Goal: Task Accomplishment & Management: Use online tool/utility

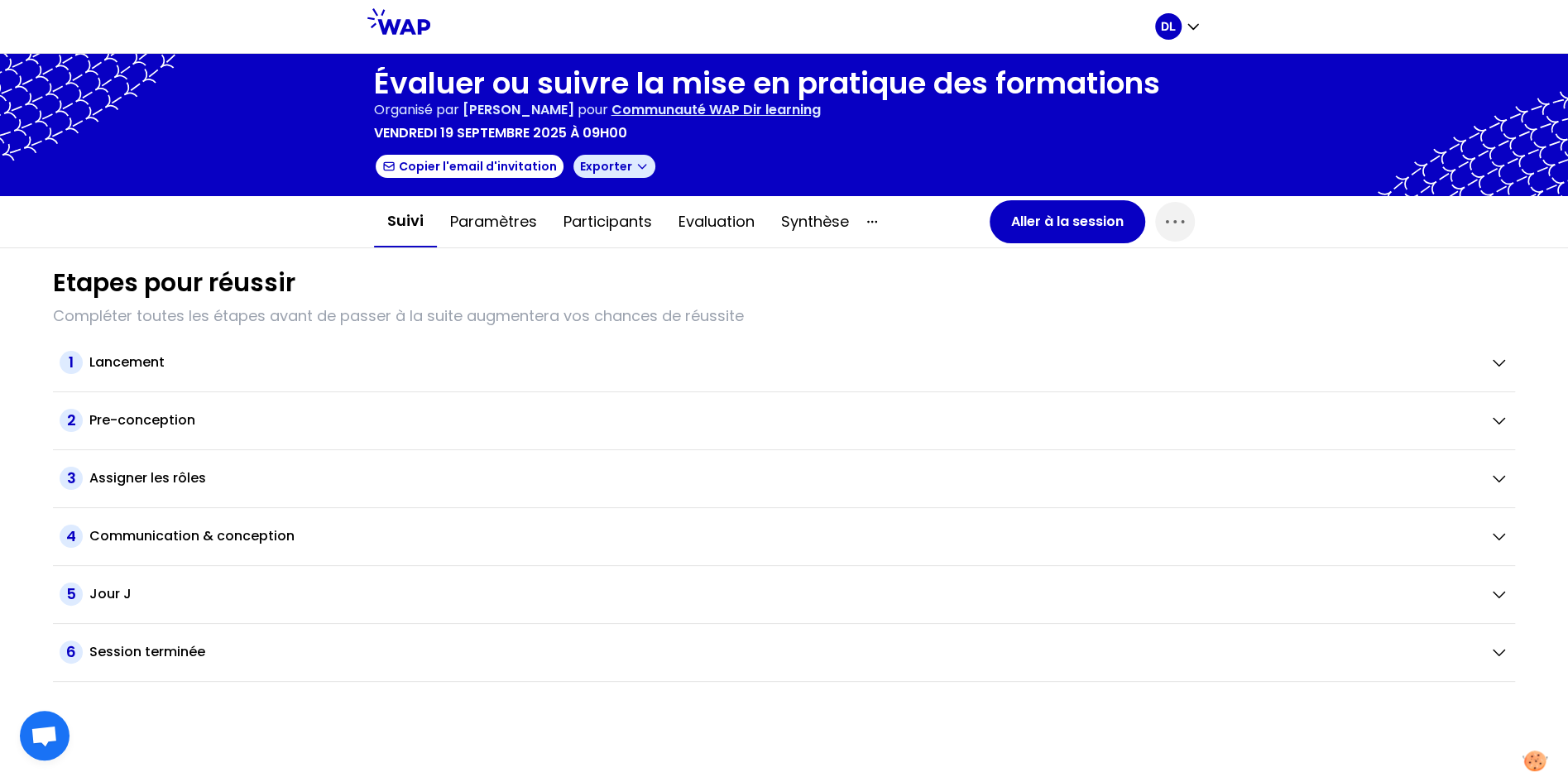
click at [625, 175] on button "Exporter" at bounding box center [615, 166] width 86 height 27
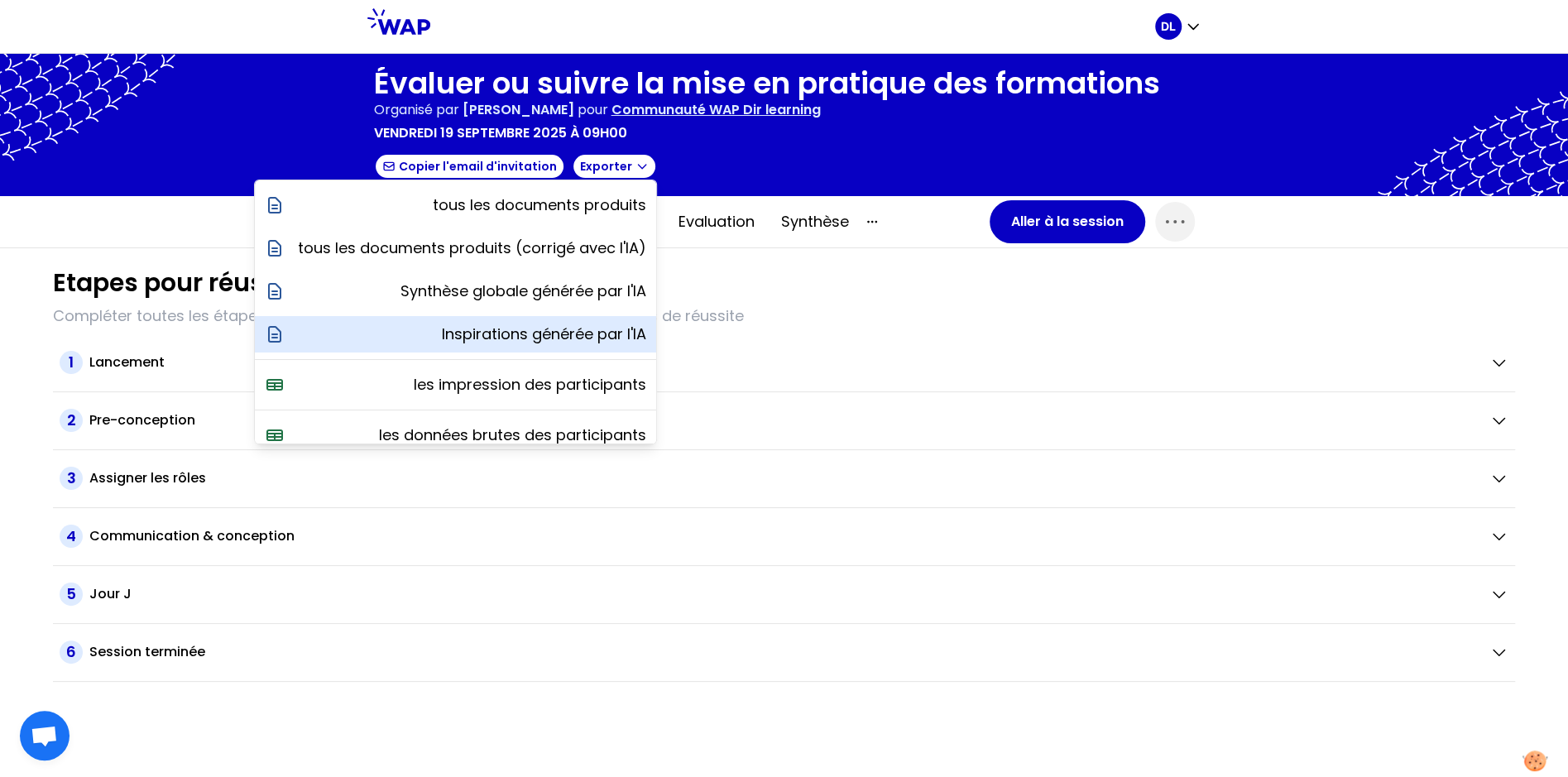
click at [566, 340] on p "Inspirations générée par l'IA" at bounding box center [543, 334] width 205 height 23
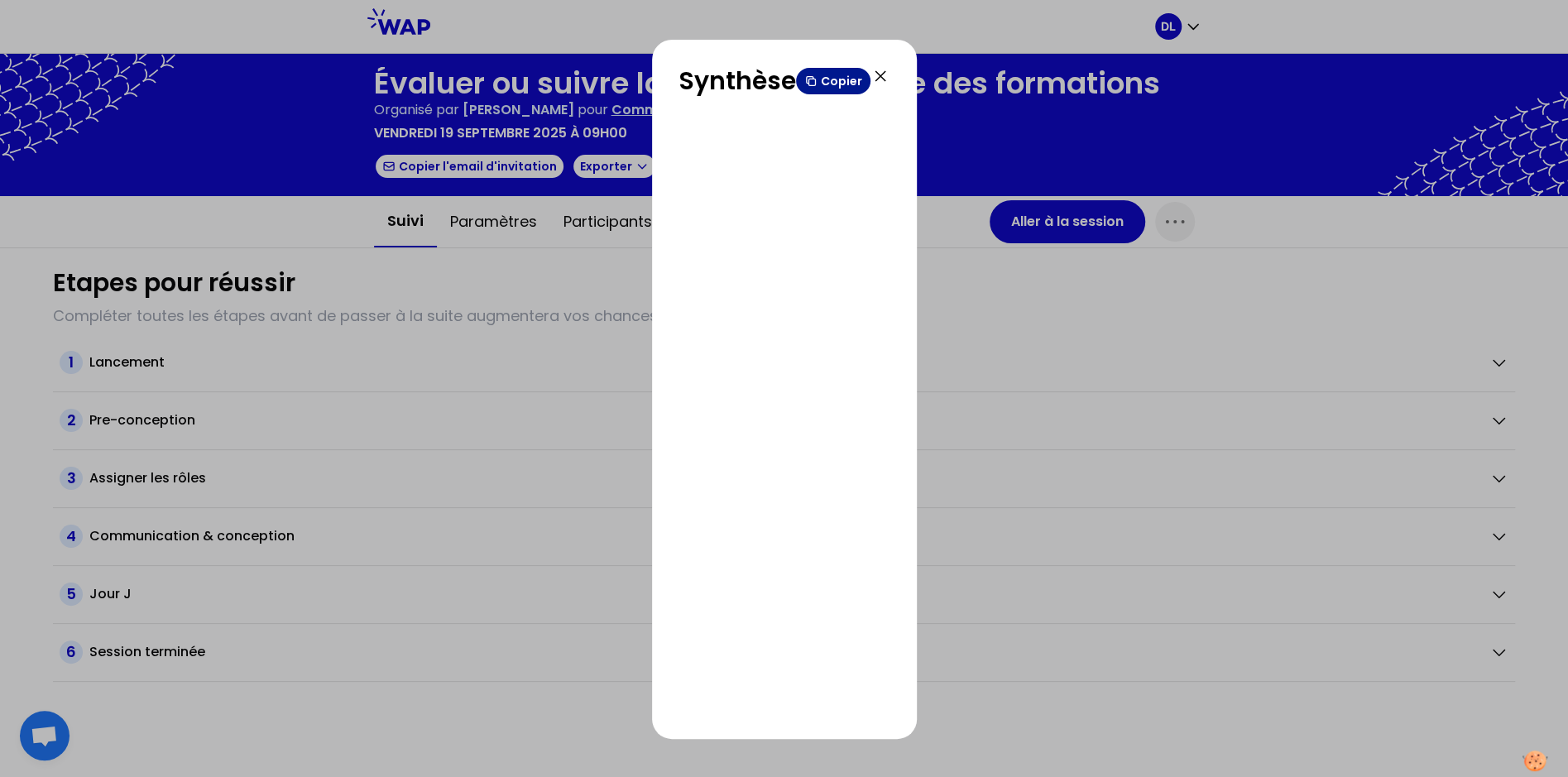
click at [836, 76] on button "Copier" at bounding box center [833, 81] width 74 height 27
click at [874, 74] on icon at bounding box center [880, 76] width 20 height 20
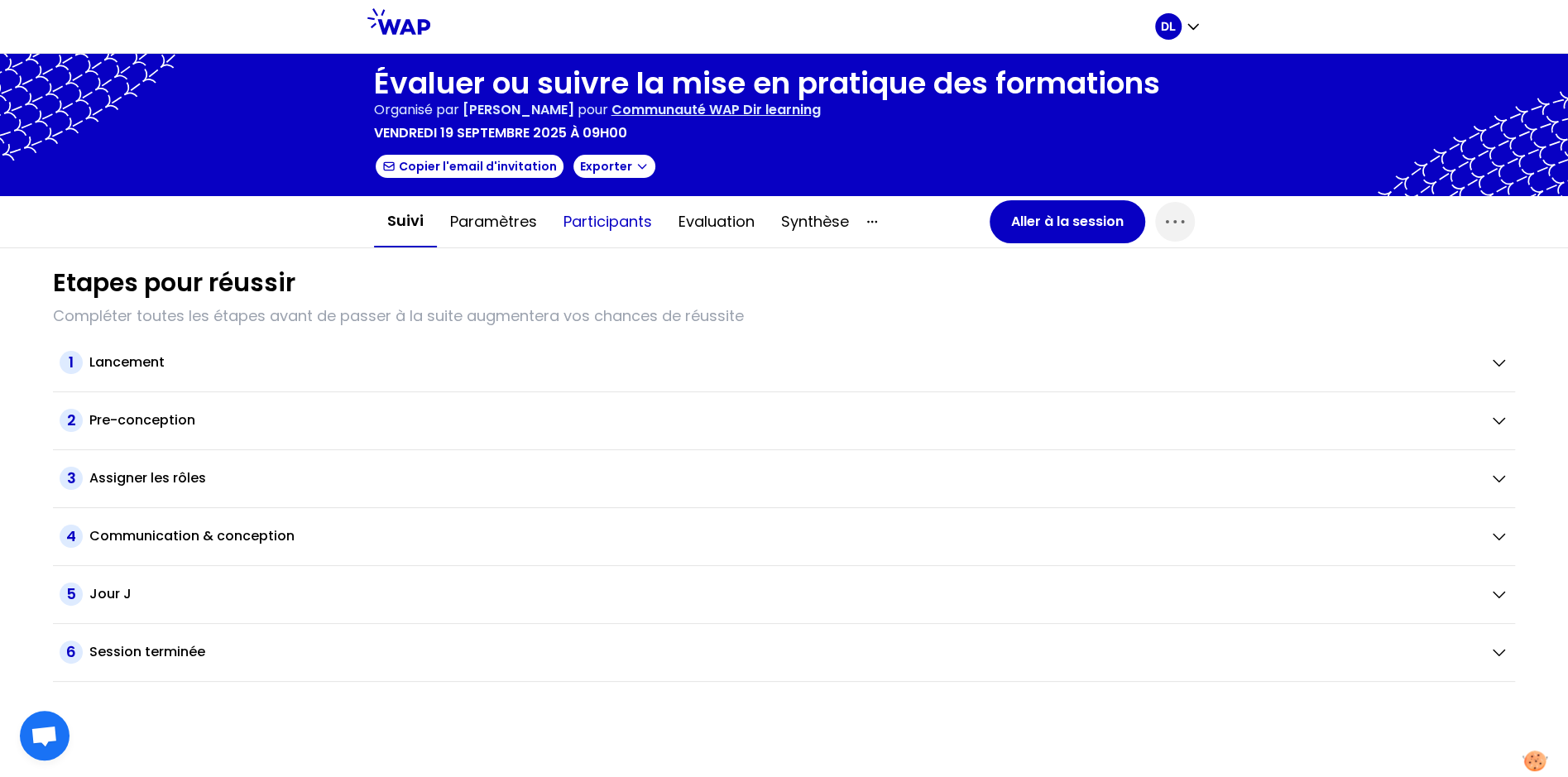
click at [586, 223] on button "Participants" at bounding box center [607, 222] width 115 height 49
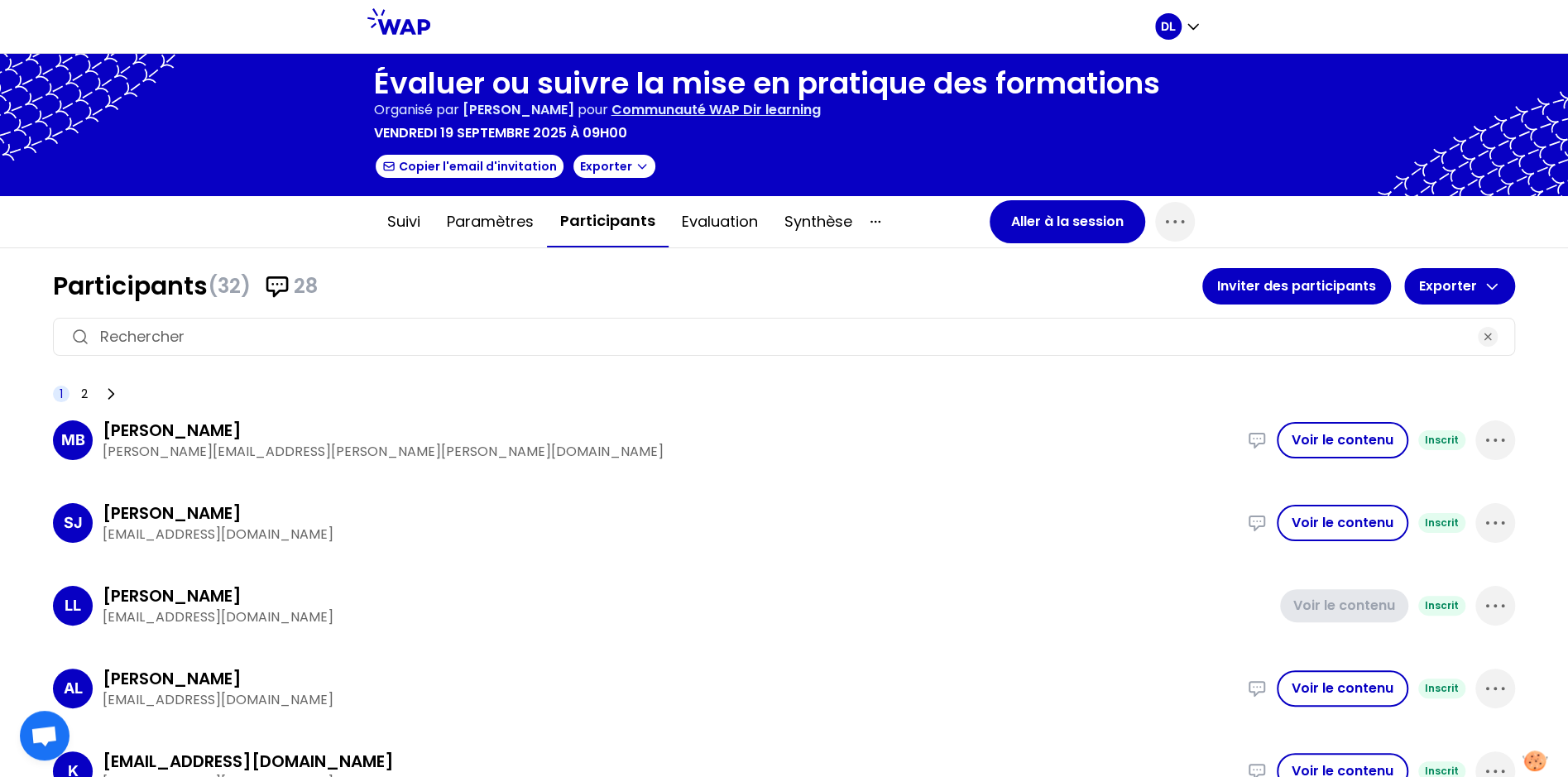
click at [308, 328] on input at bounding box center [784, 337] width 1368 height 23
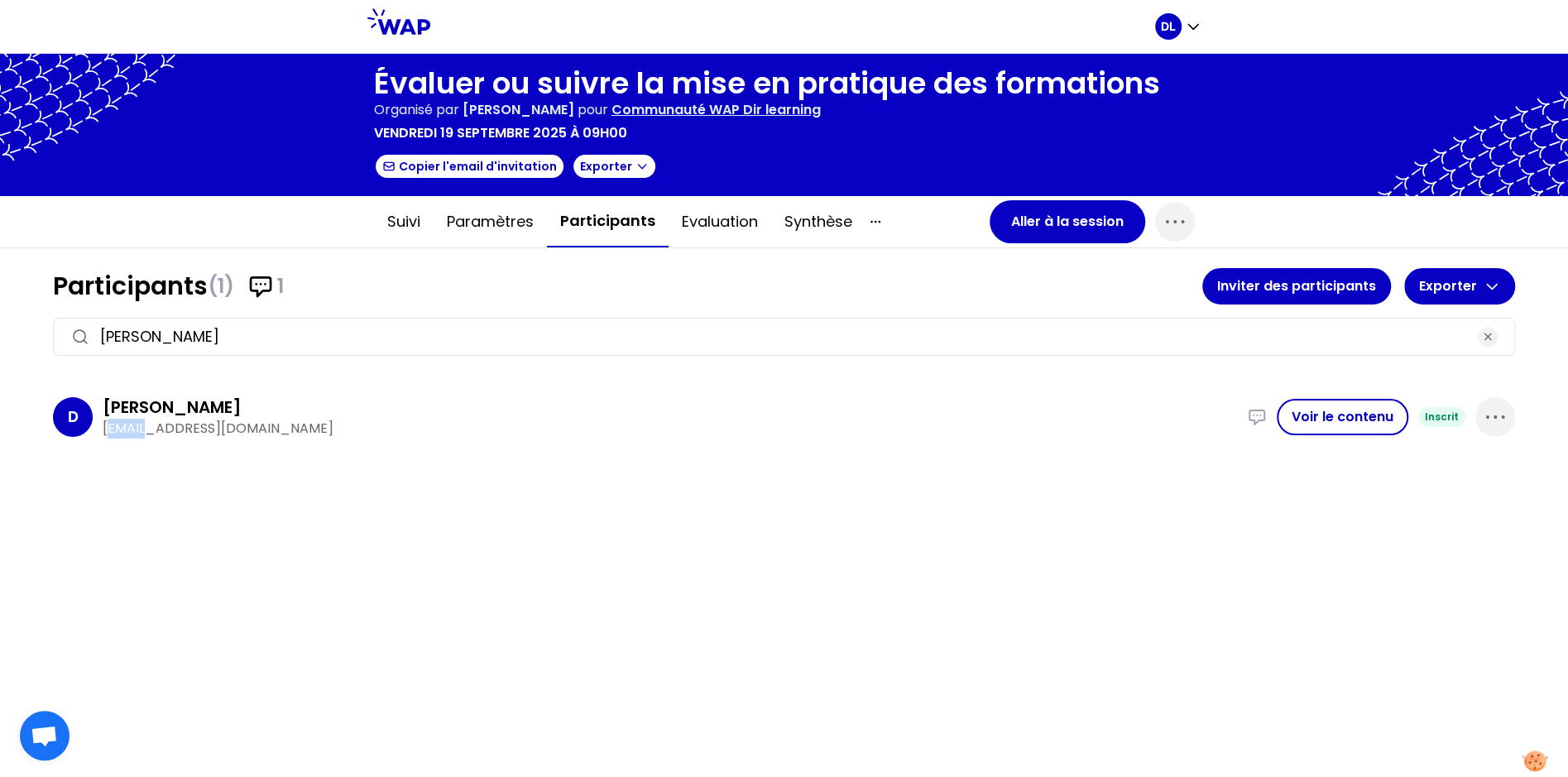
drag, startPoint x: 150, startPoint y: 426, endPoint x: 111, endPoint y: 425, distance: 39.0
click at [111, 425] on p "[EMAIL_ADDRESS][DOMAIN_NAME]" at bounding box center [670, 428] width 1135 height 20
click at [247, 326] on input "[PERSON_NAME]" at bounding box center [784, 337] width 1368 height 23
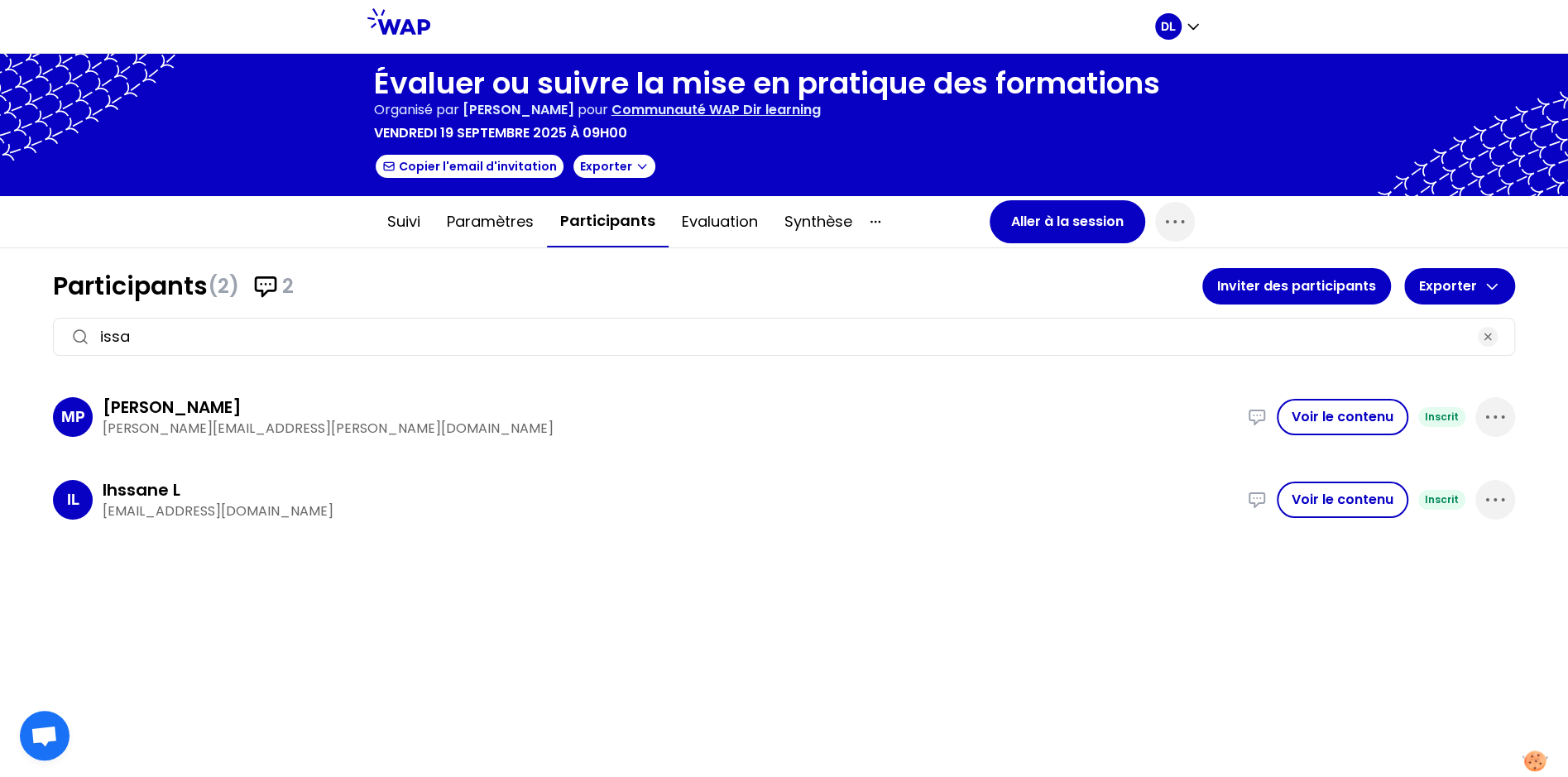
type input "issa"
drag, startPoint x: 155, startPoint y: 510, endPoint x: 201, endPoint y: 510, distance: 46.0
click at [201, 510] on p "[EMAIL_ADDRESS][DOMAIN_NAME]" at bounding box center [670, 511] width 1135 height 20
copy p ".lhaoud"
click at [754, 116] on p "Communauté WAP Dir learning" at bounding box center [716, 109] width 209 height 20
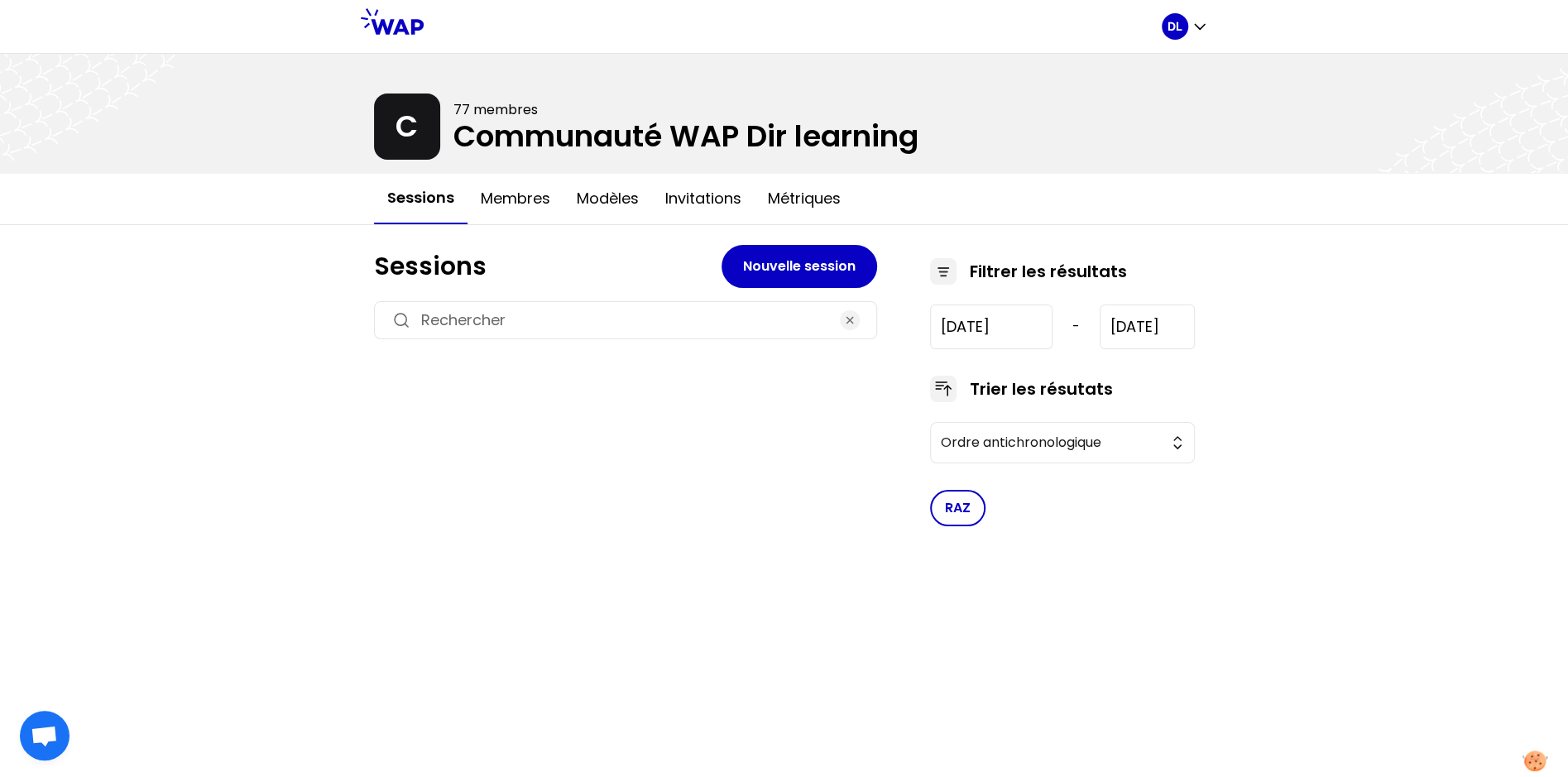
type input "[DATE]"
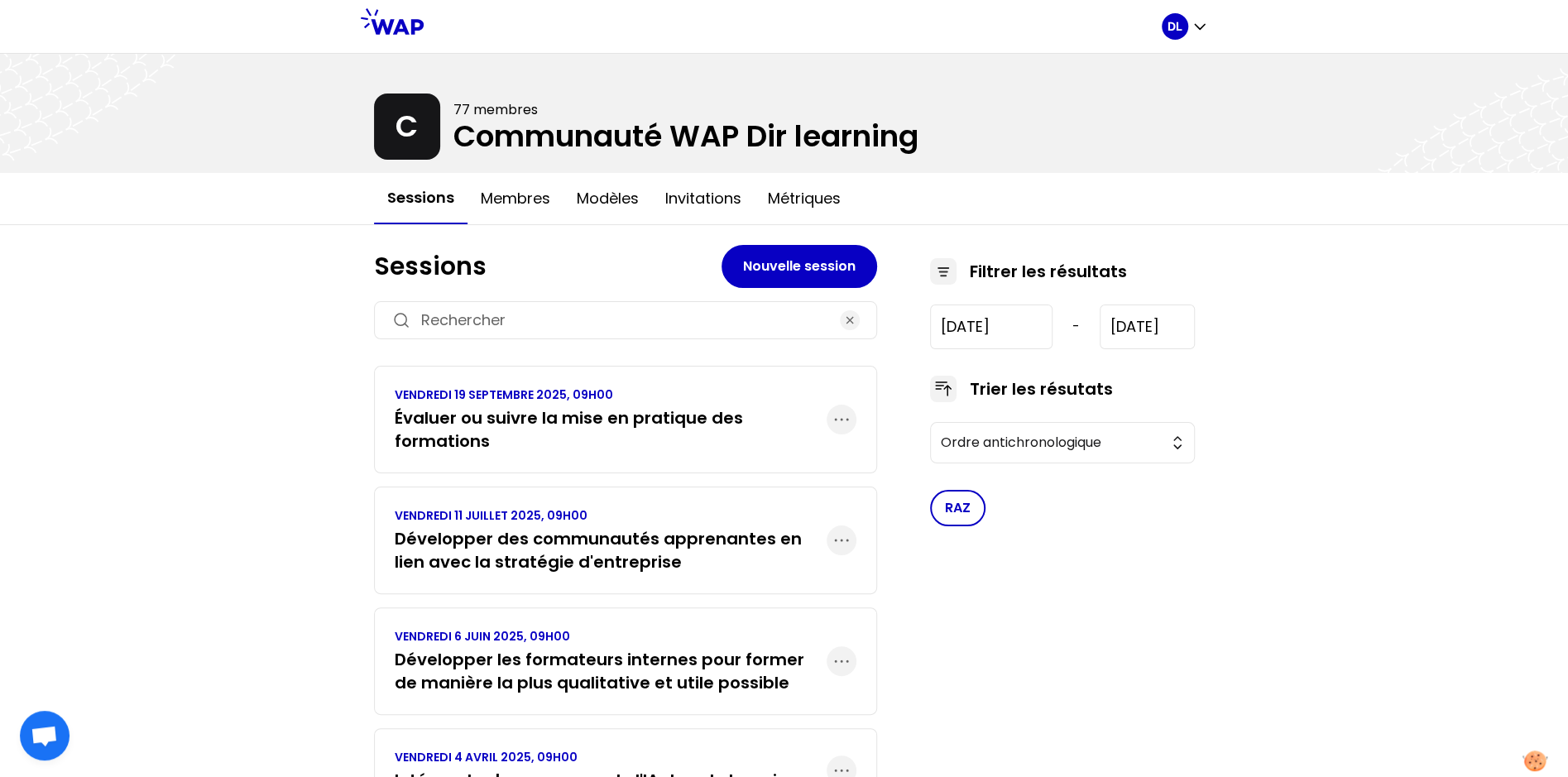
click at [535, 417] on h3 "Évaluer ou suivre la mise en pratique des formations" at bounding box center [611, 429] width 432 height 47
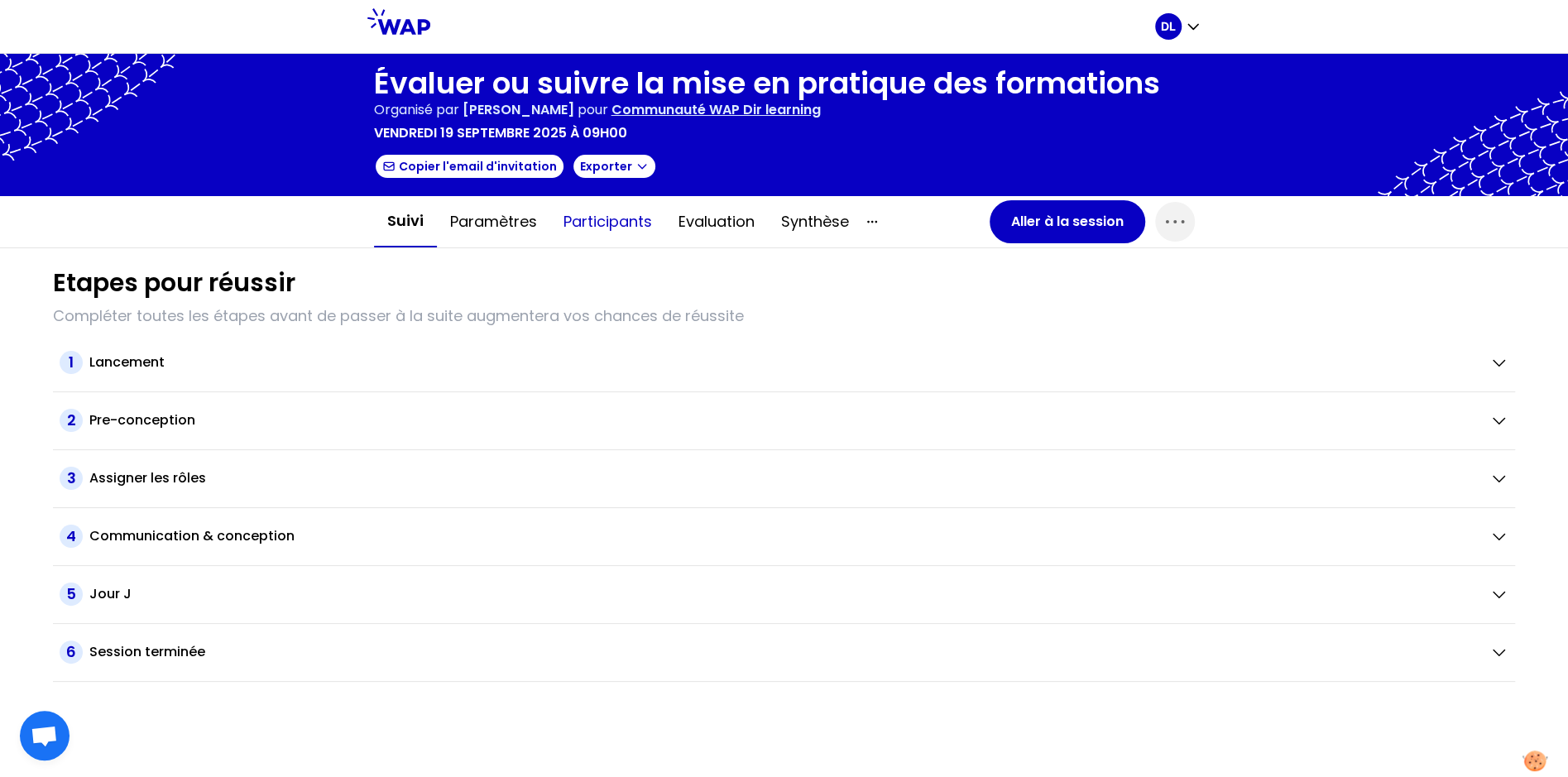
click at [587, 220] on button "Participants" at bounding box center [607, 222] width 115 height 49
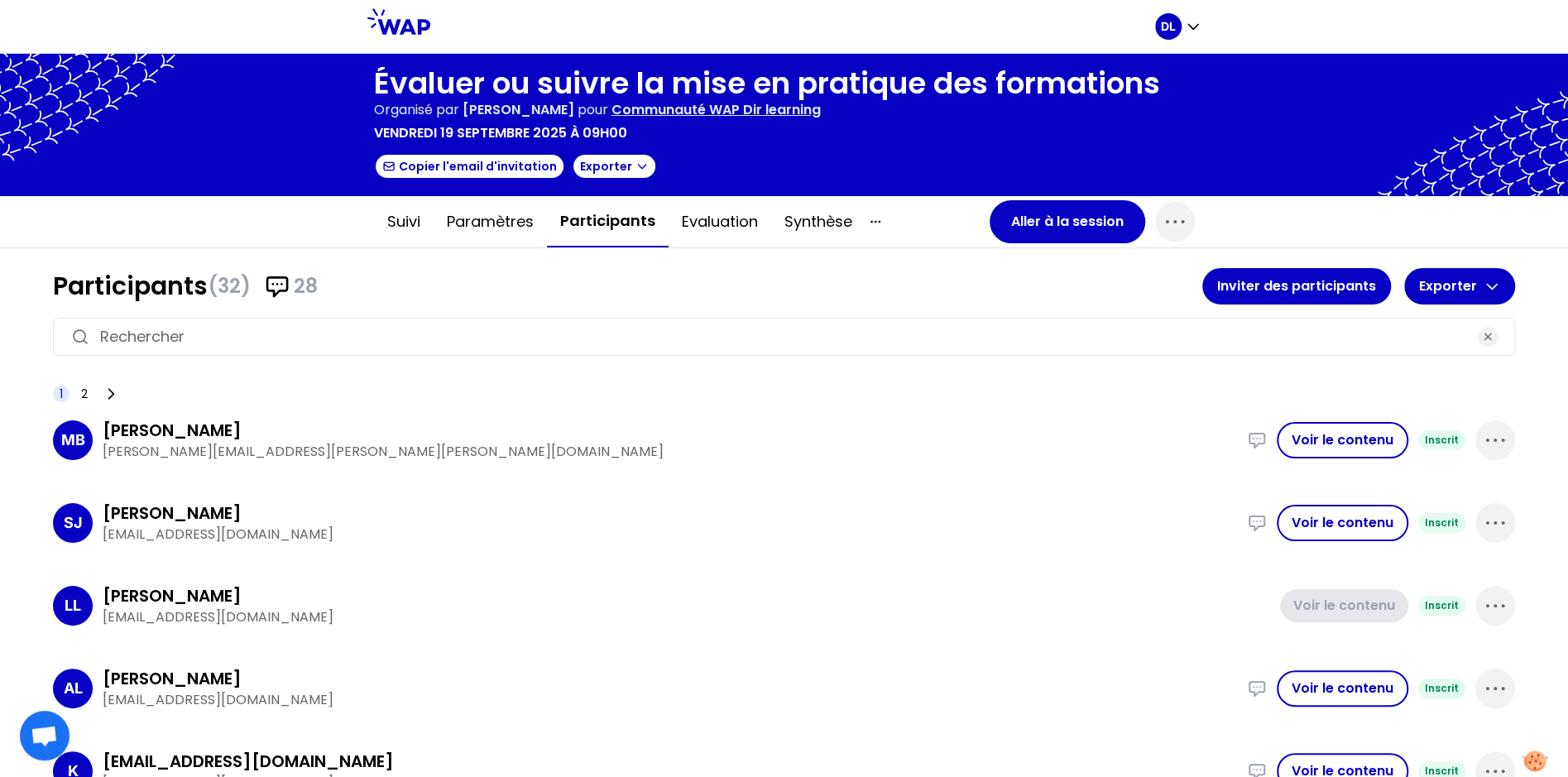
click at [731, 124] on div "vendredi 19 septembre 2025 à 09h00" at bounding box center [767, 133] width 786 height 20
click at [1190, 25] on icon "button" at bounding box center [1193, 26] width 16 height 16
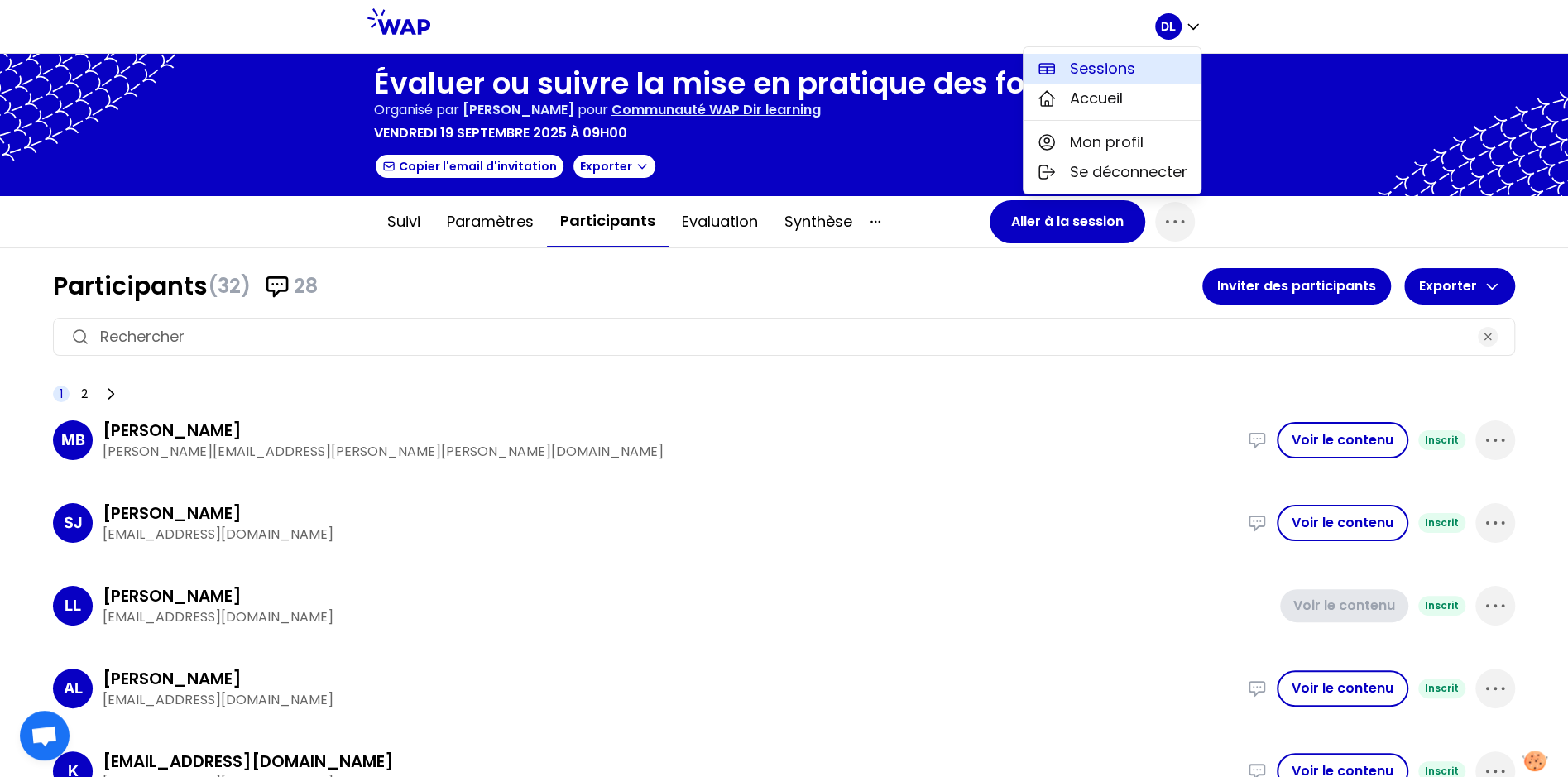
click at [1109, 72] on span "Sessions" at bounding box center [1103, 68] width 66 height 23
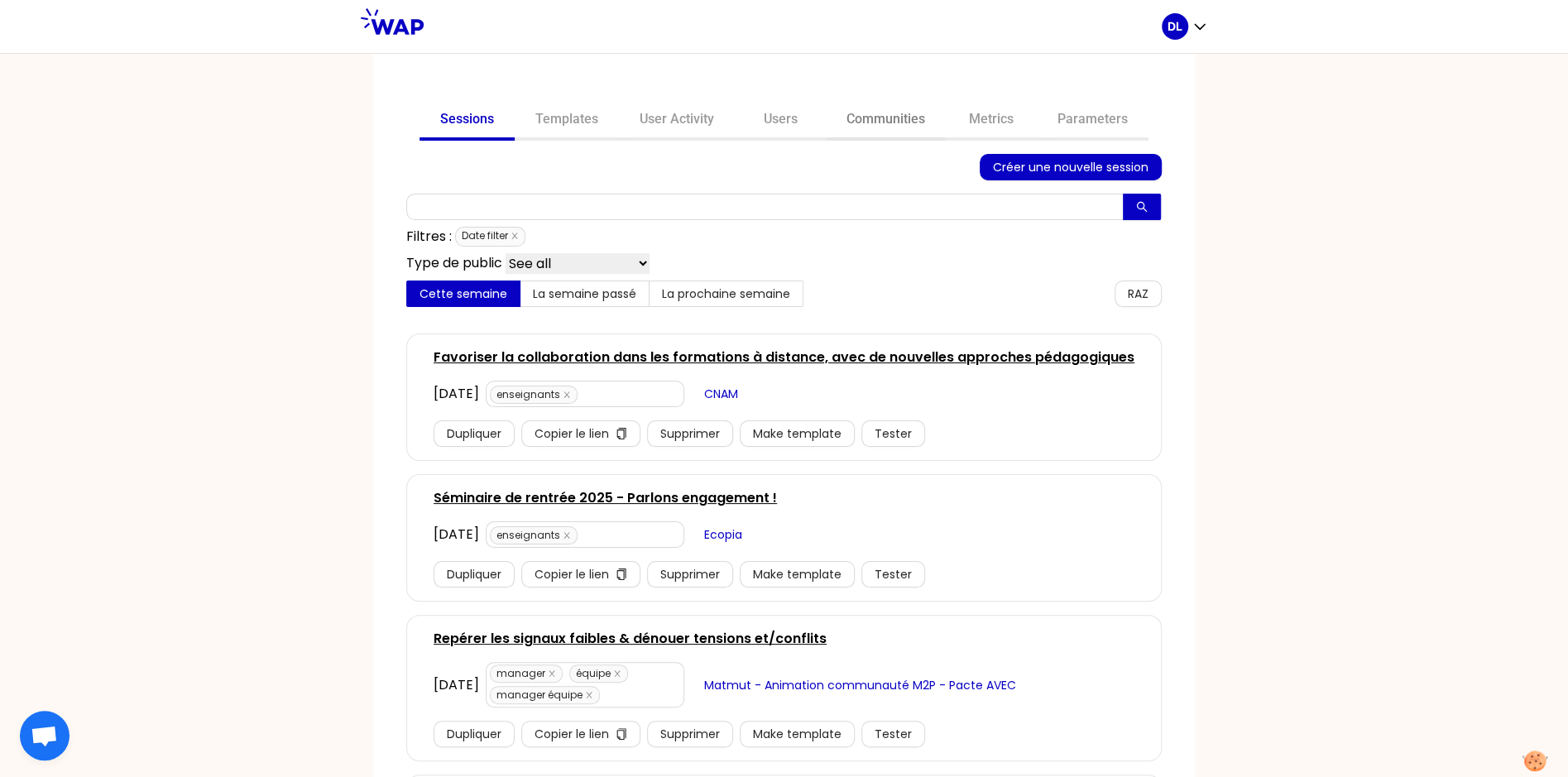
click at [889, 105] on link "Communities" at bounding box center [886, 121] width 120 height 40
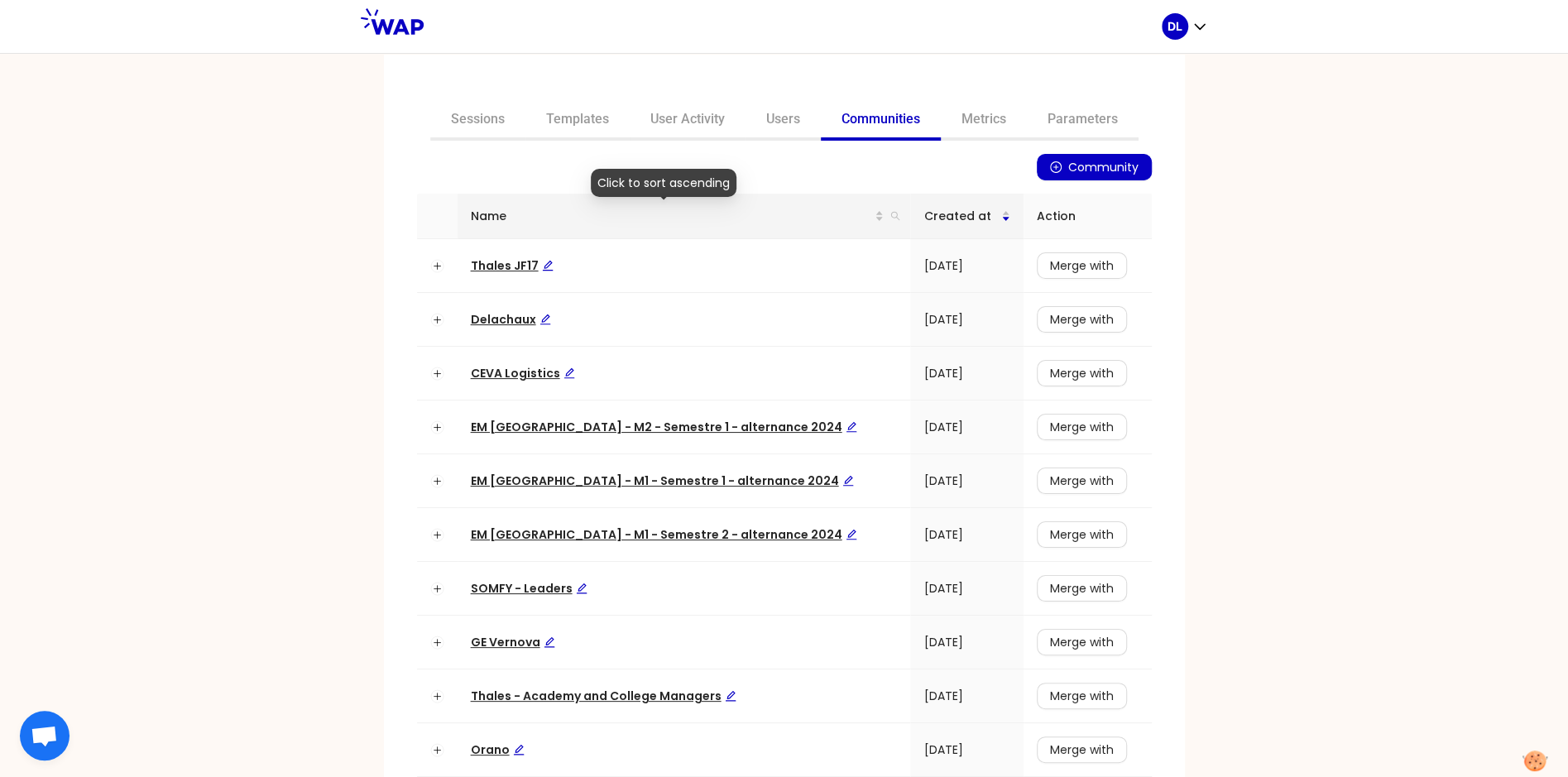
click at [879, 217] on th "Name" at bounding box center [684, 217] width 454 height 46
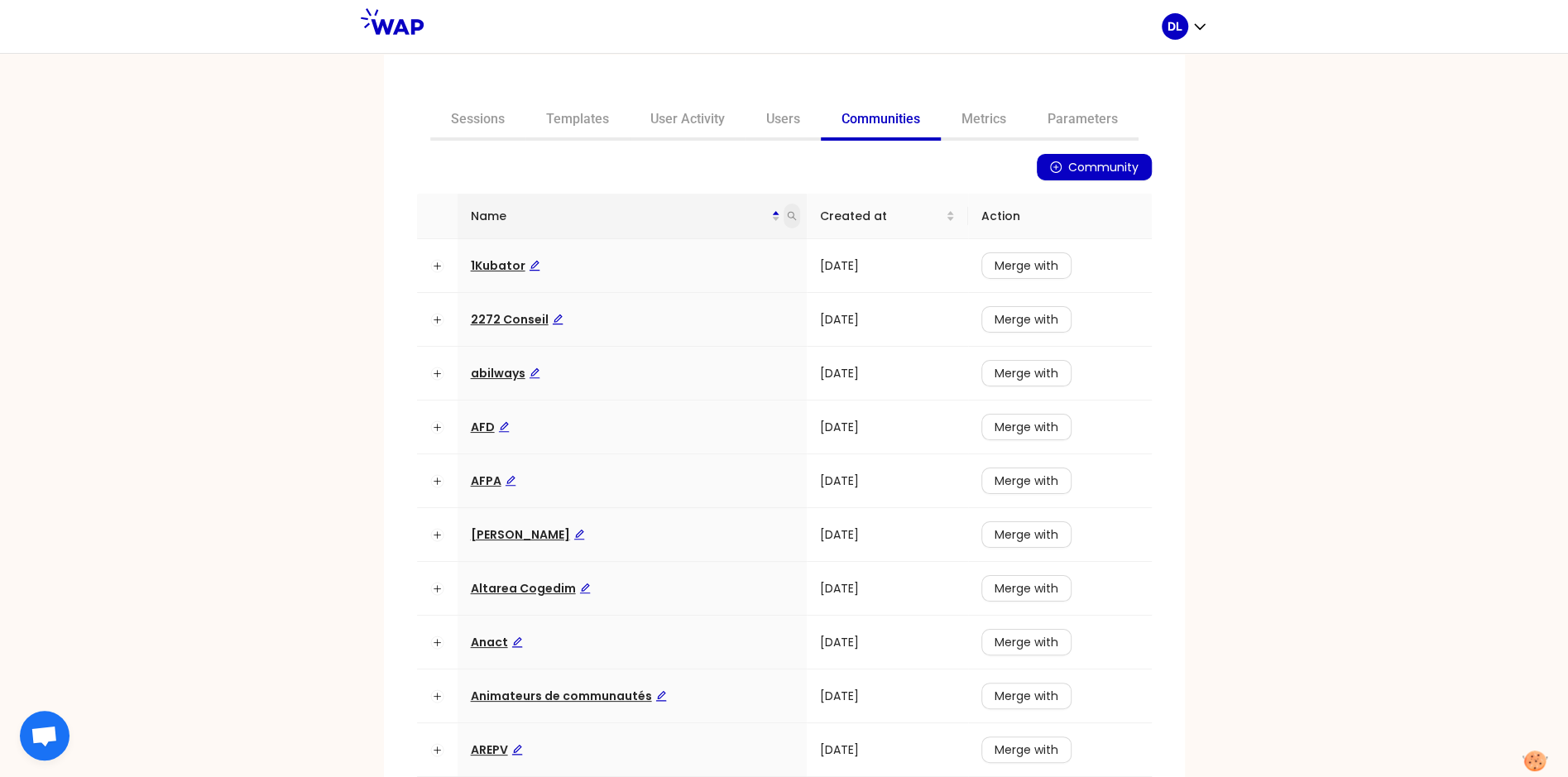
click at [797, 220] on icon "search" at bounding box center [792, 216] width 10 height 10
type input "learning"
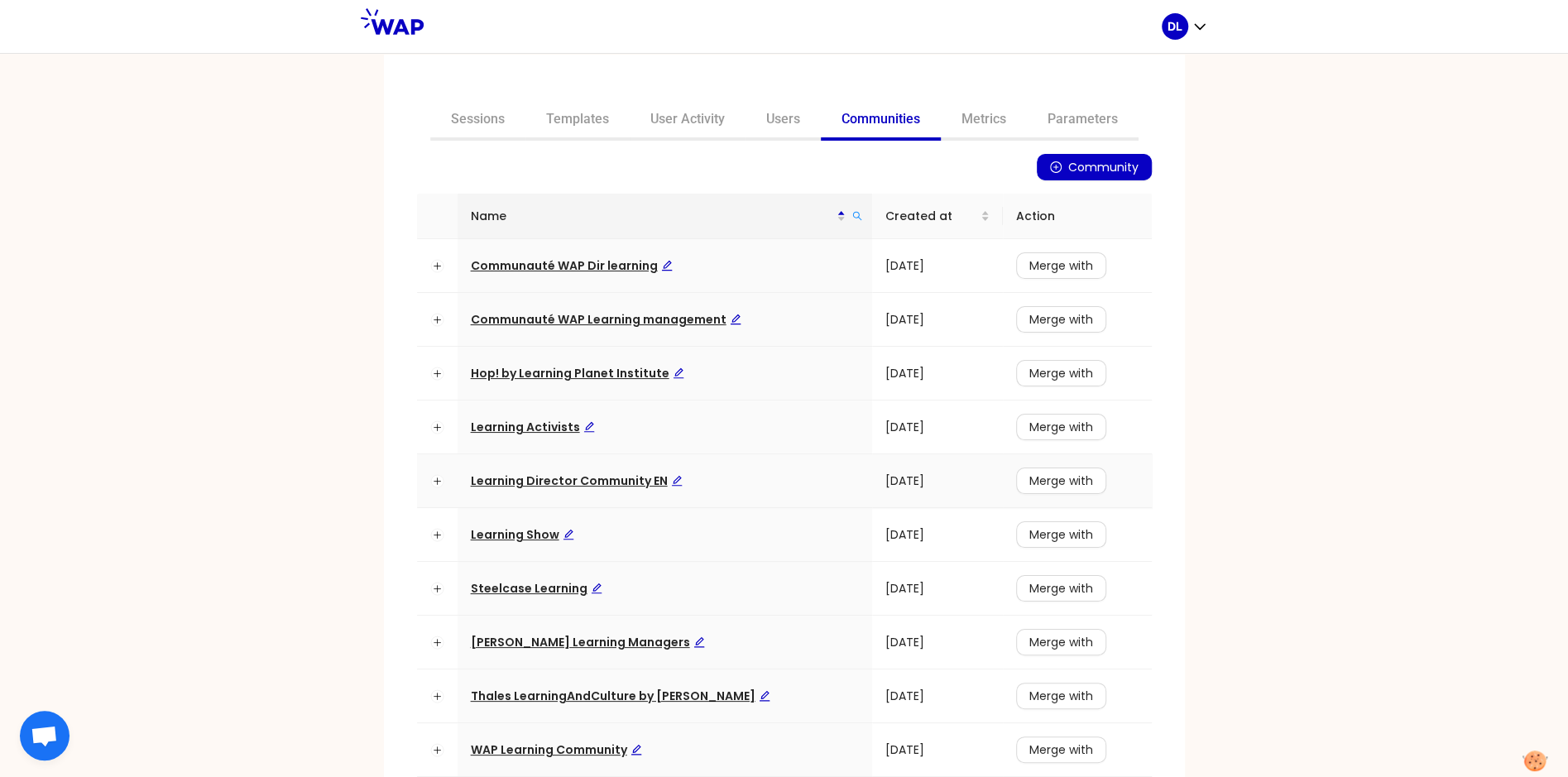
click at [540, 486] on span "Learning Director Community EN" at bounding box center [577, 480] width 212 height 16
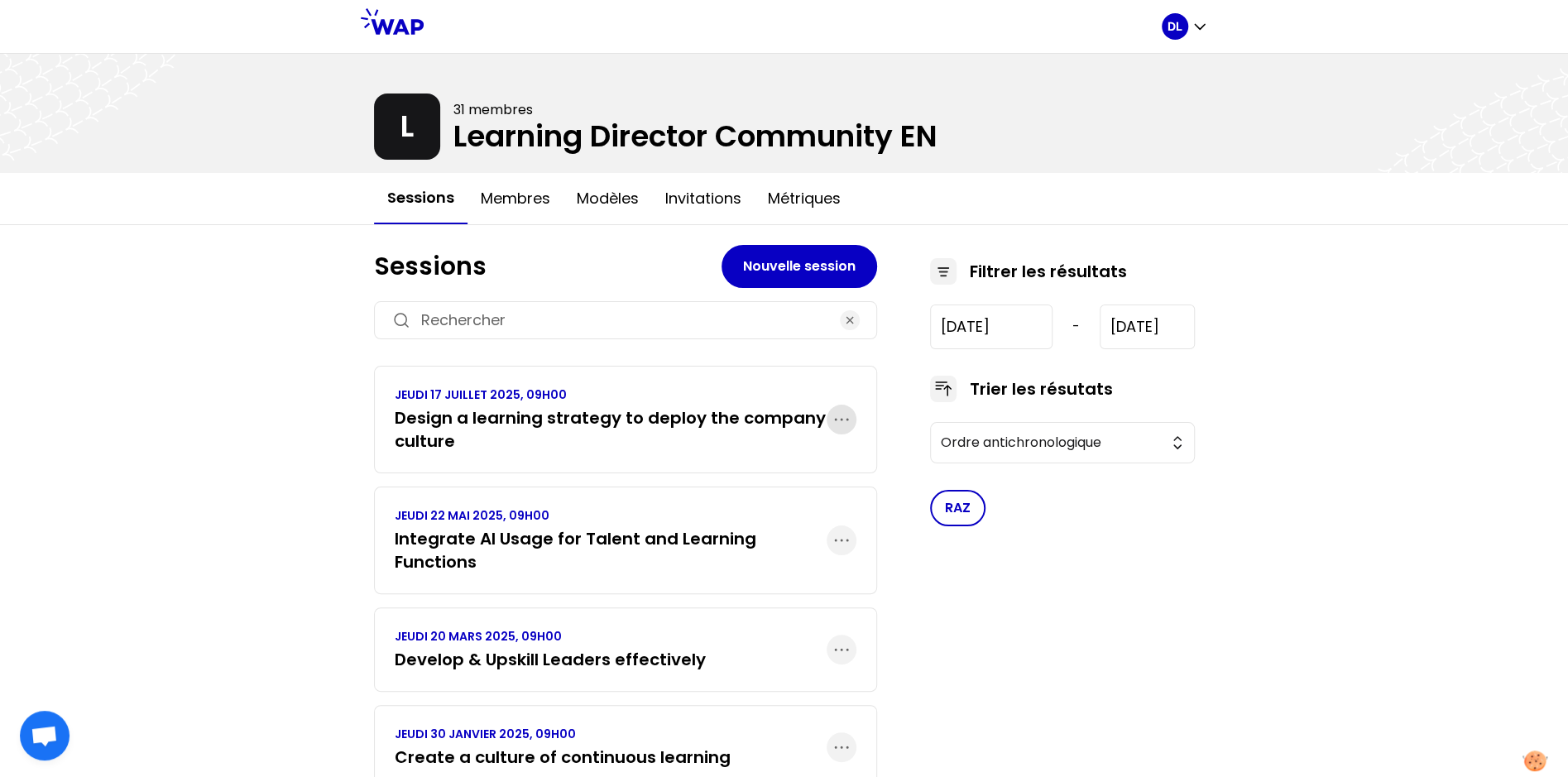
click at [843, 418] on icon "button" at bounding box center [841, 419] width 20 height 20
click at [805, 467] on p "Dupliquer" at bounding box center [770, 470] width 69 height 23
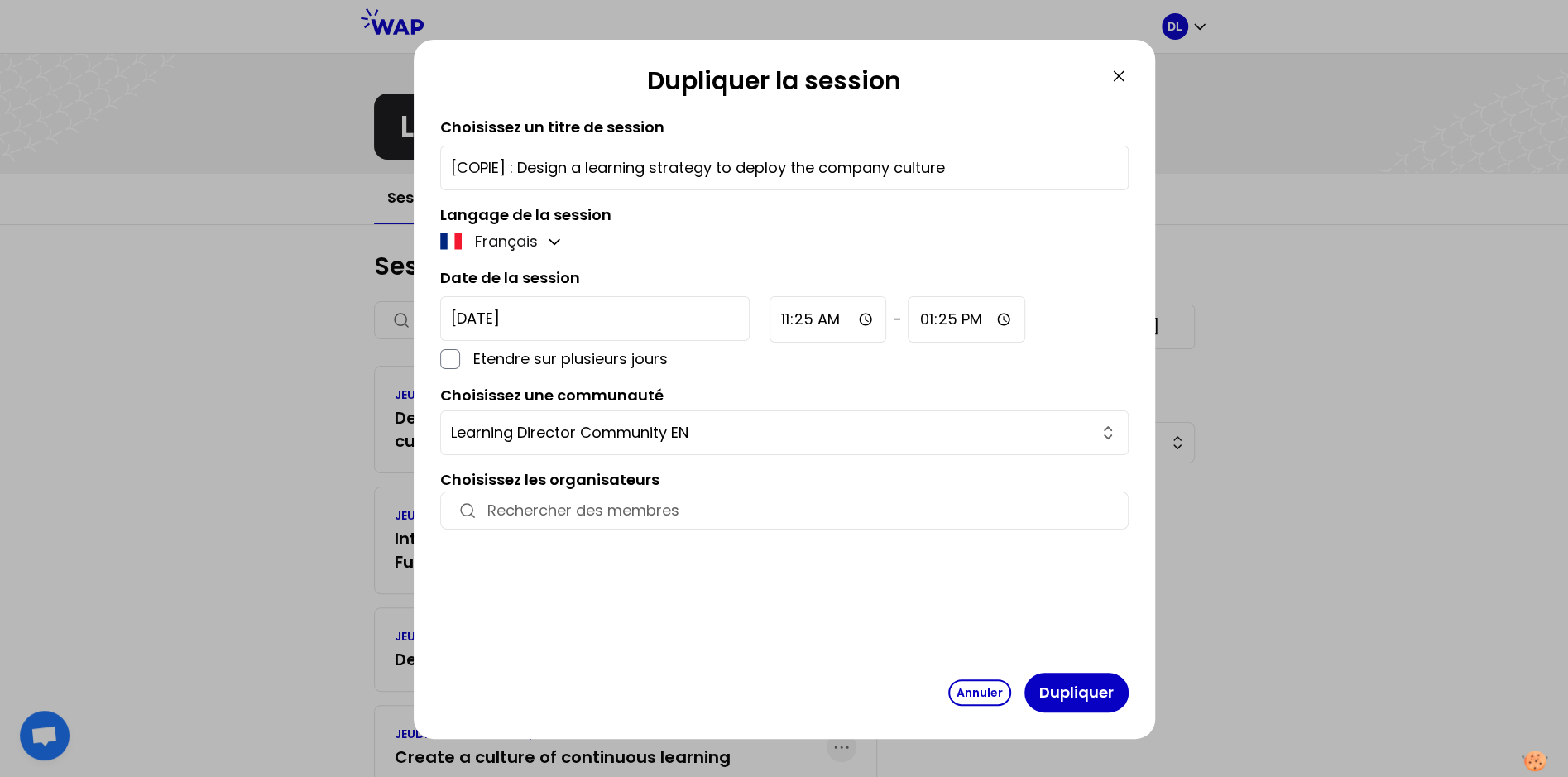
click at [502, 165] on input "[COPIE] : Design a learning strategy to deploy the company culture" at bounding box center [784, 167] width 667 height 23
paste input "Global Talent and Learning Directors WAP : Leading and Training for Business Gr…"
drag, startPoint x: 769, startPoint y: 168, endPoint x: 427, endPoint y: 168, distance: 342.0
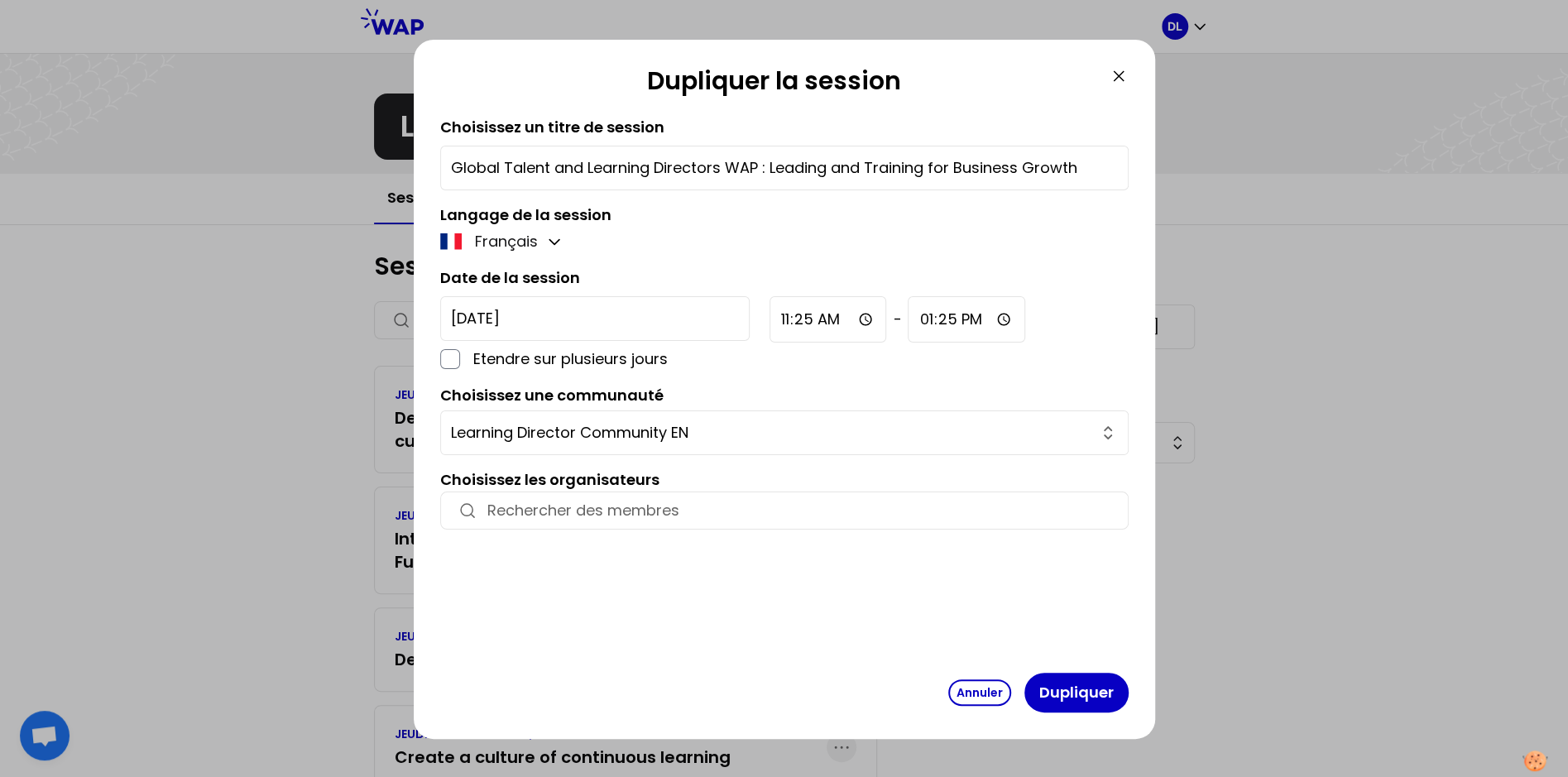
click at [427, 168] on div "Dupliquer la session Choisissez un titre de session Global Talent and Learning …" at bounding box center [784, 389] width 741 height 699
type input "Leading and Training for Business Growth"
click at [513, 326] on input "[DATE]" at bounding box center [595, 318] width 309 height 45
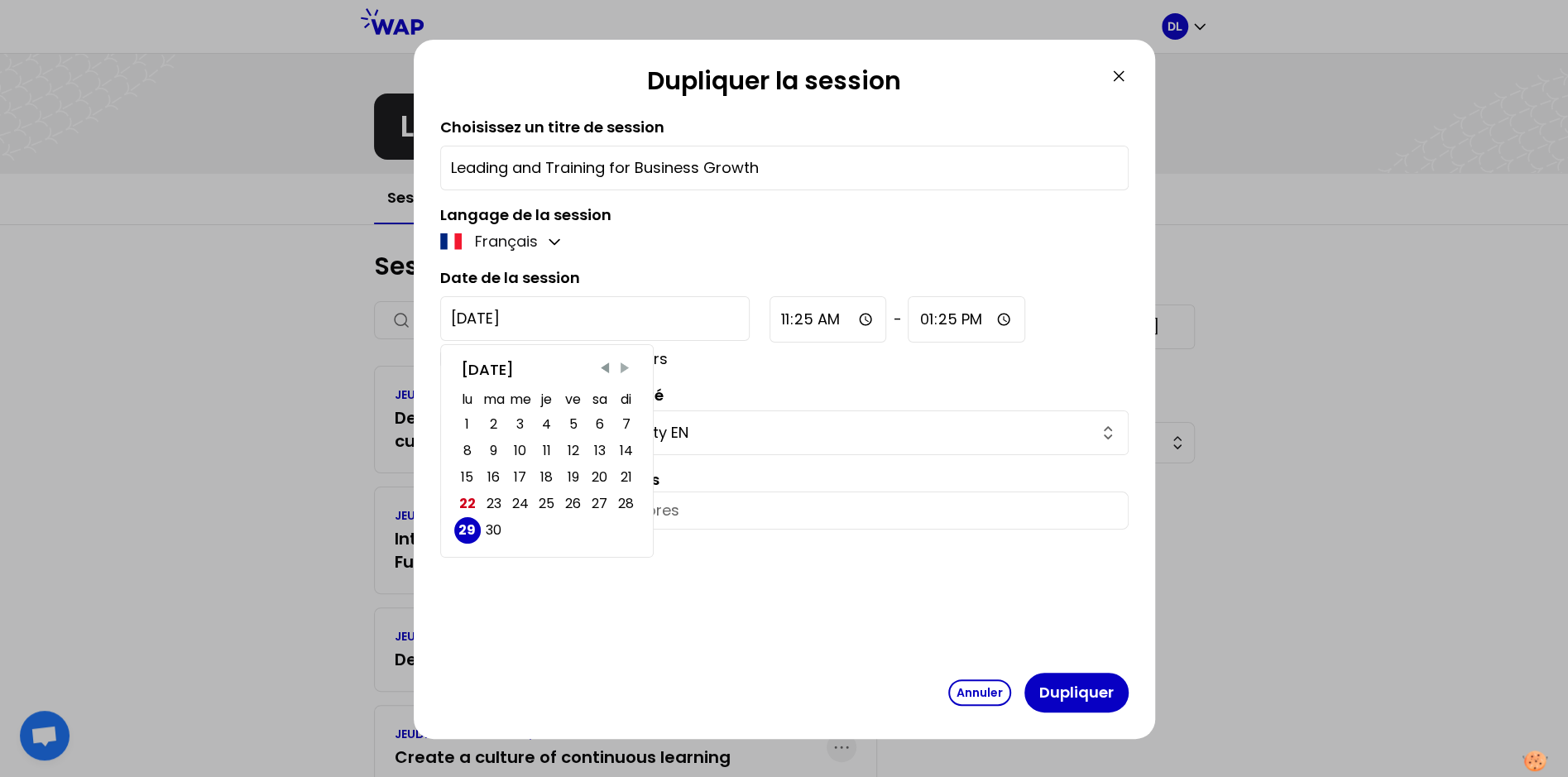
click at [627, 362] on span "Next Month" at bounding box center [624, 367] width 16 height 16
click at [550, 453] on div "6" at bounding box center [547, 451] width 9 height 23
type input "[DATE]"
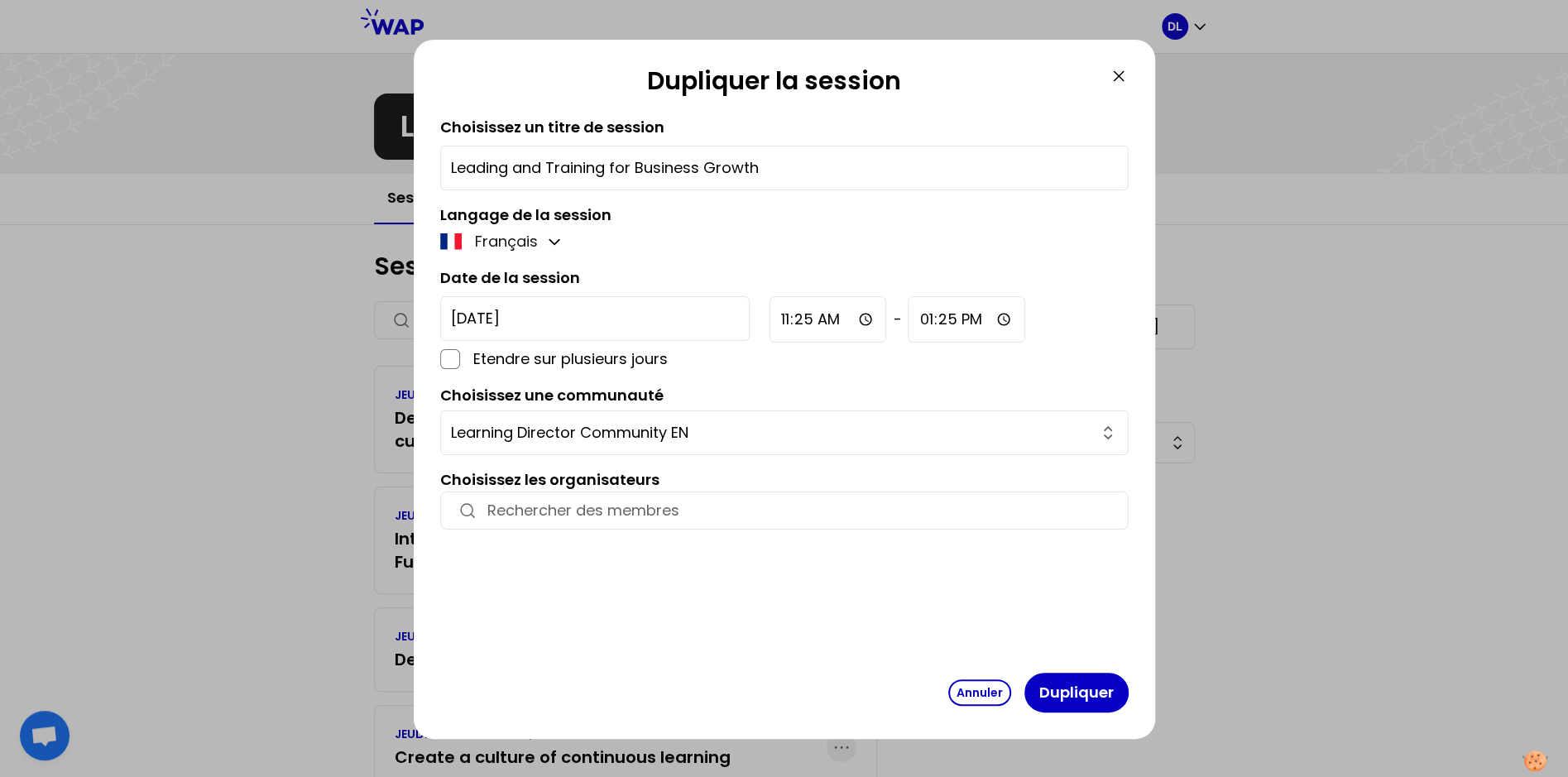
click at [770, 315] on input "11:25" at bounding box center [829, 319] width 118 height 47
type input "09:00"
click at [910, 320] on input "13:25" at bounding box center [969, 319] width 118 height 47
click at [910, 316] on input "11:00" at bounding box center [969, 319] width 118 height 47
click at [910, 317] on input "11:00" at bounding box center [969, 319] width 118 height 47
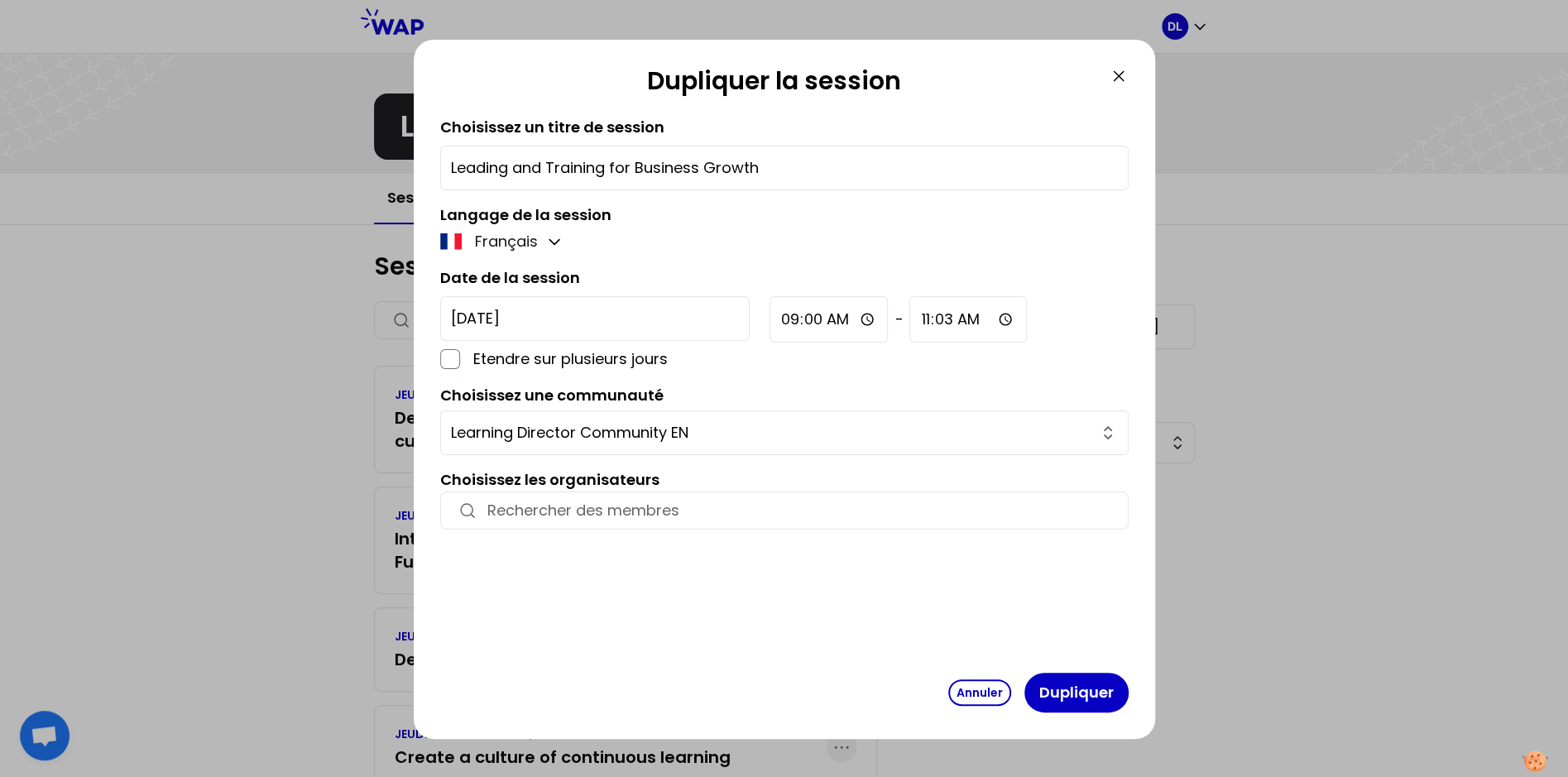
type input "11:30"
click at [948, 301] on div "[DATE] Etendre sur plusieurs jours 09:00 - 11:30" at bounding box center [785, 333] width 689 height 74
click at [1071, 694] on button "Dupliquer" at bounding box center [1077, 692] width 105 height 40
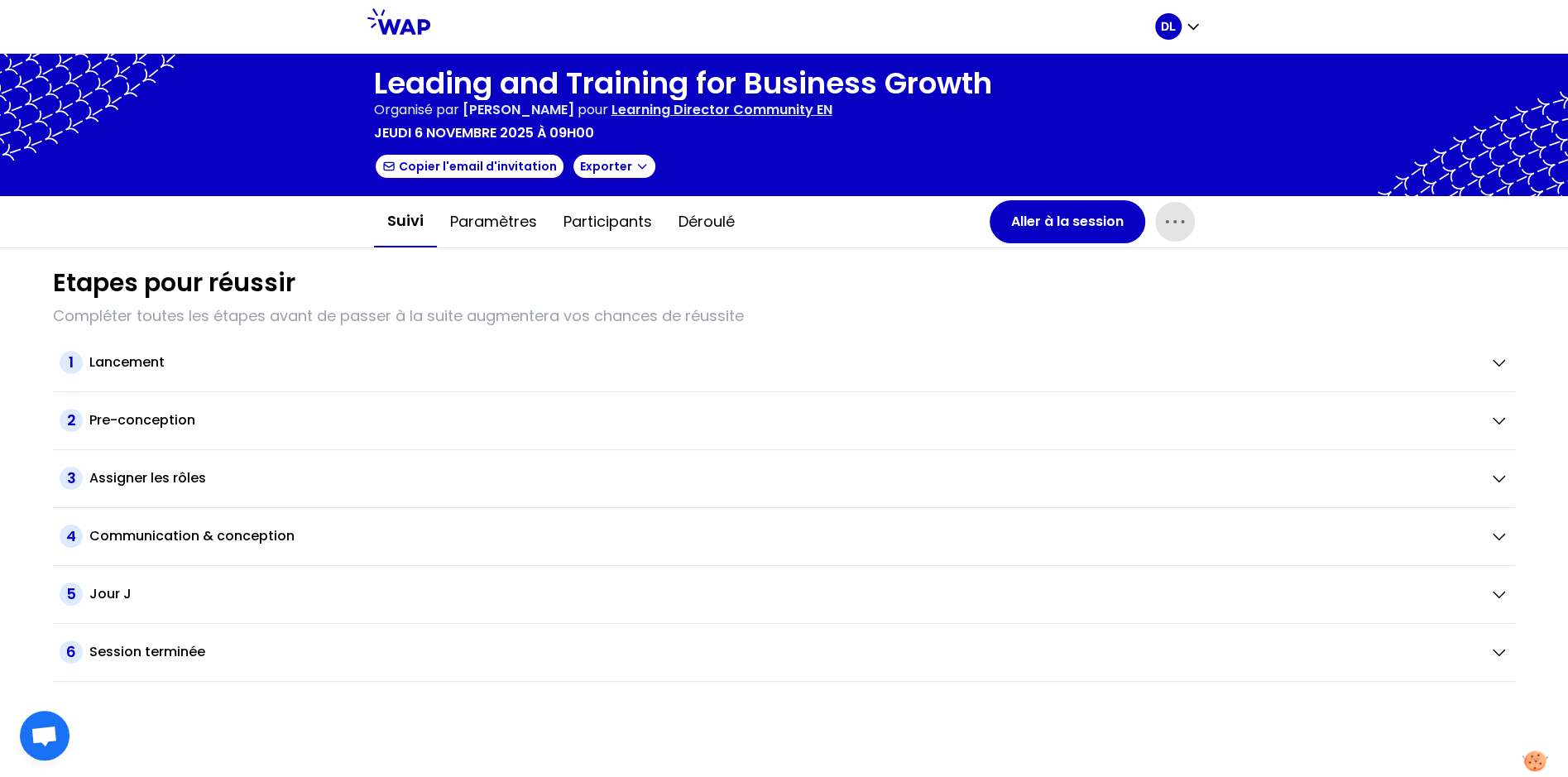
click at [1163, 223] on icon "button" at bounding box center [1175, 222] width 27 height 27
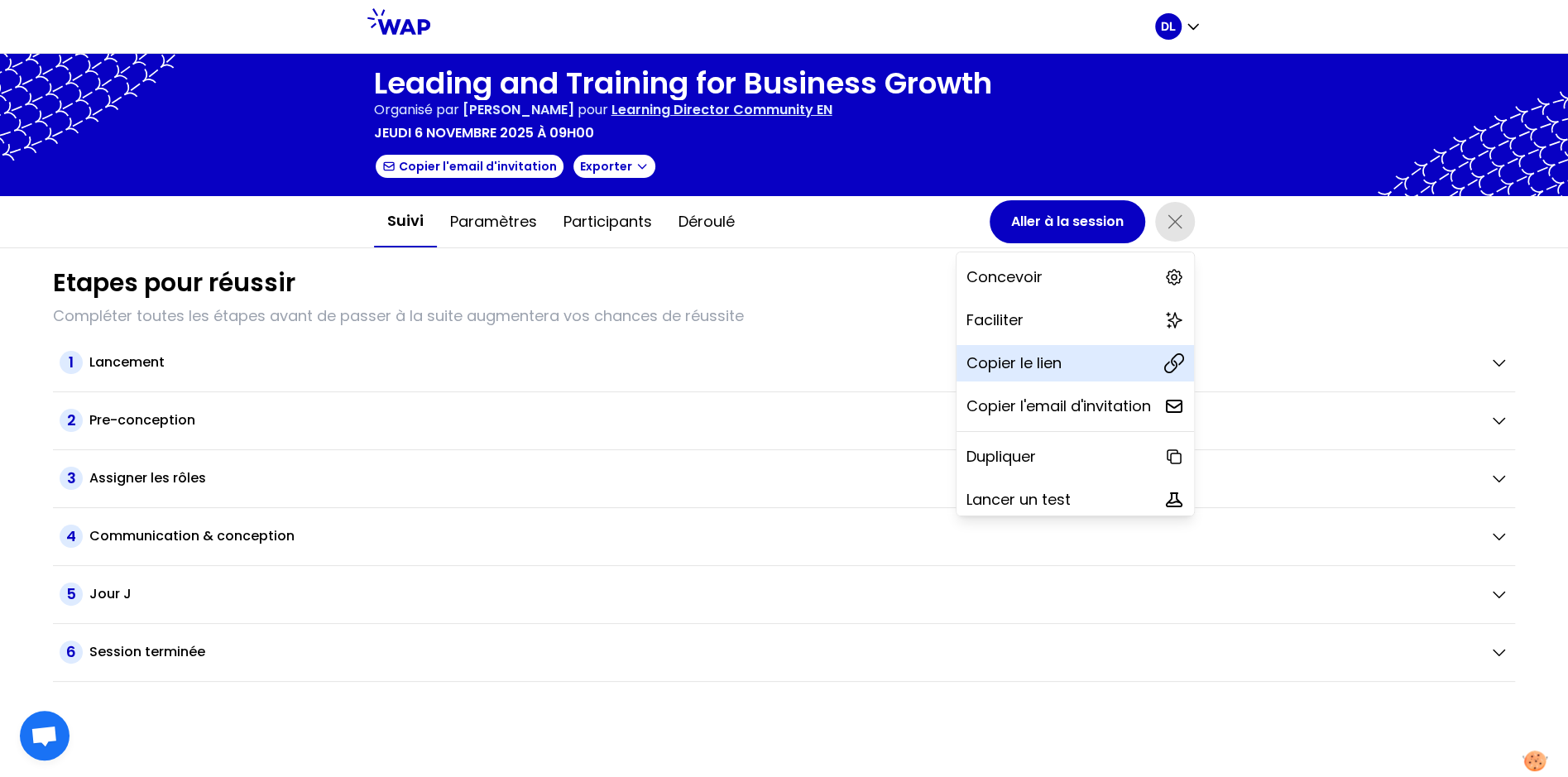
click at [1092, 347] on div "Copier le lien" at bounding box center [1076, 363] width 238 height 36
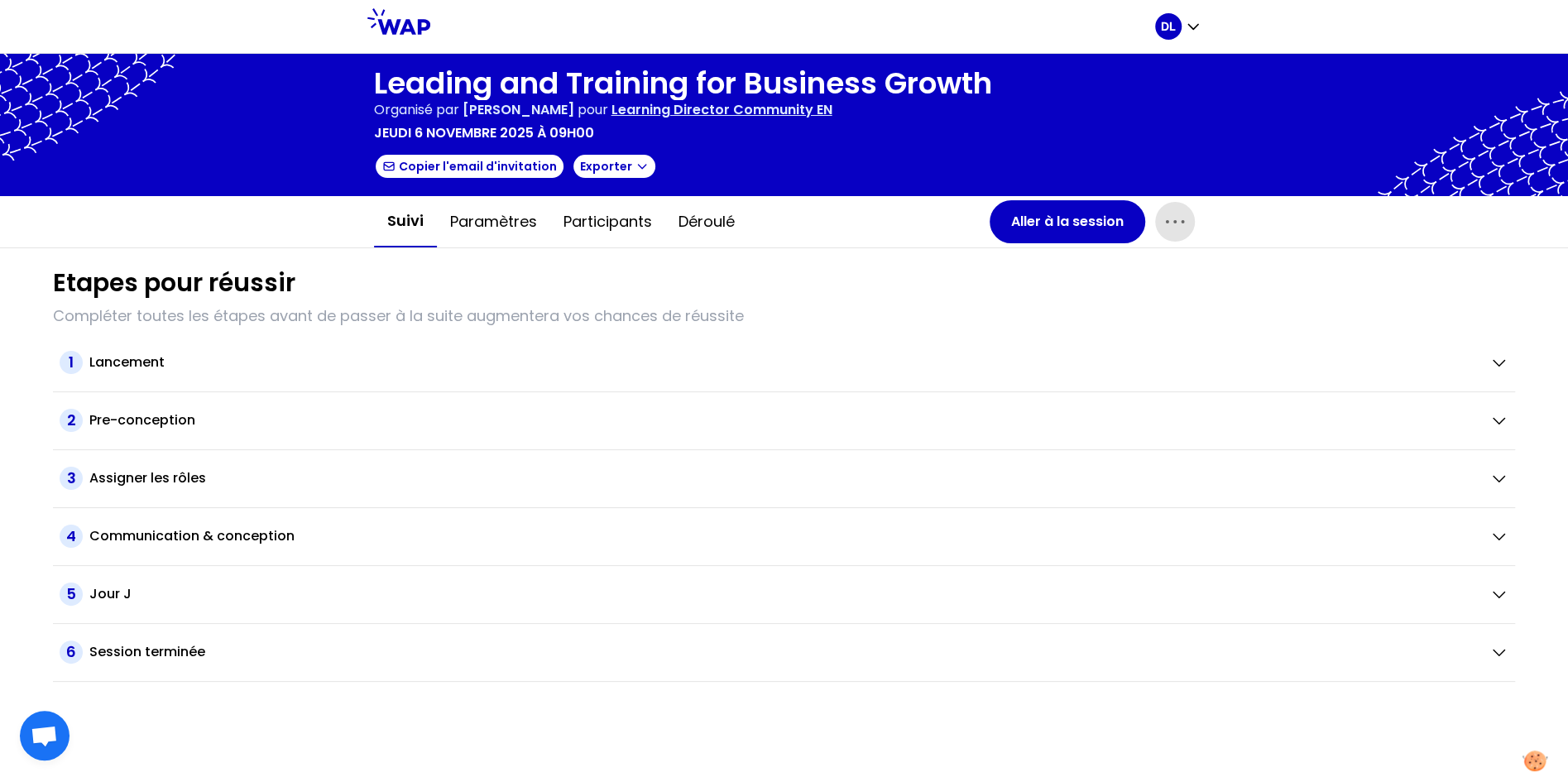
click at [595, 67] on h1 "Leading and Training for Business Growth" at bounding box center [683, 83] width 618 height 33
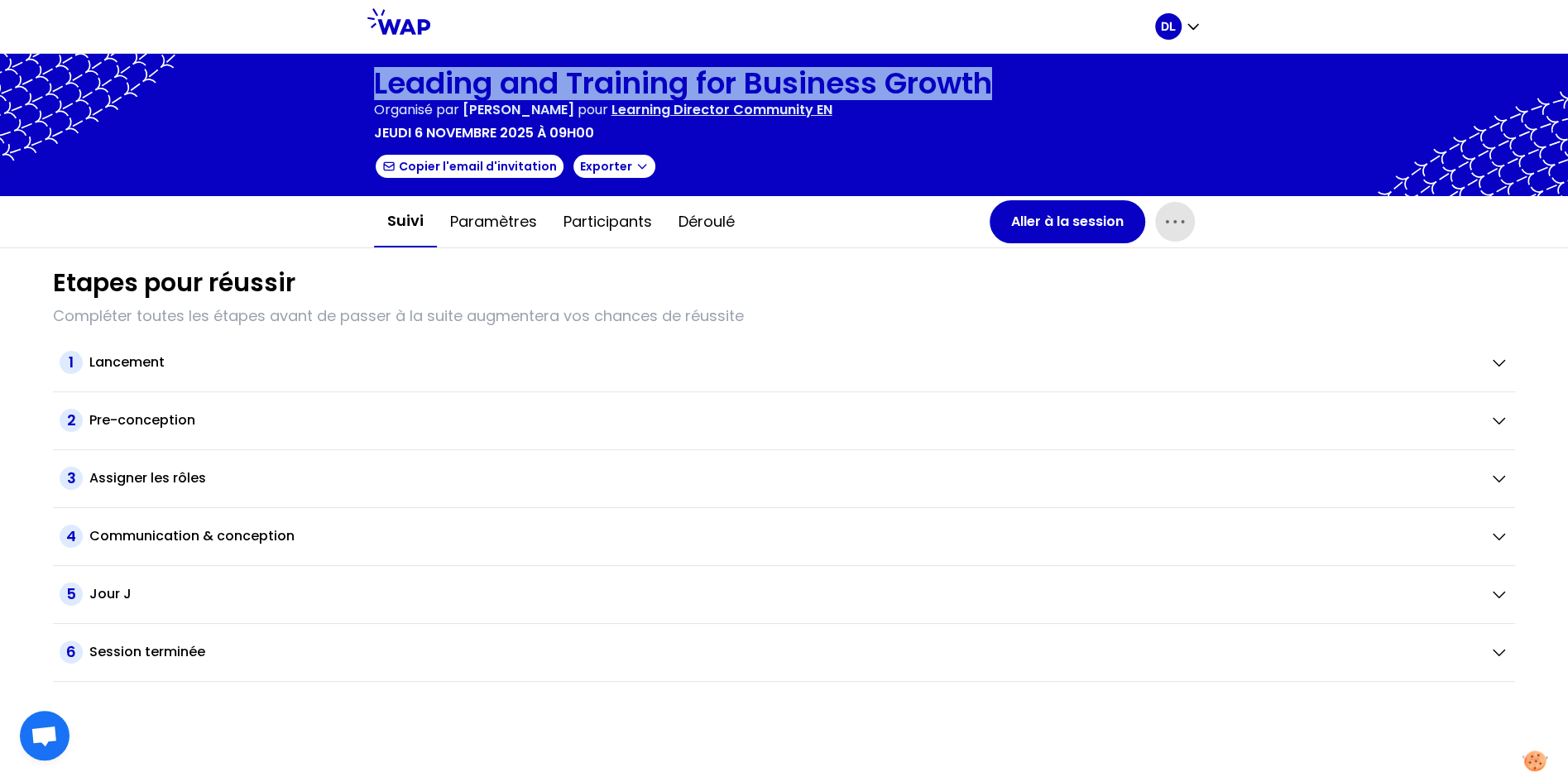
click at [595, 67] on h1 "Leading and Training for Business Growth" at bounding box center [683, 83] width 618 height 33
click at [462, 233] on button "Paramètres" at bounding box center [493, 222] width 113 height 49
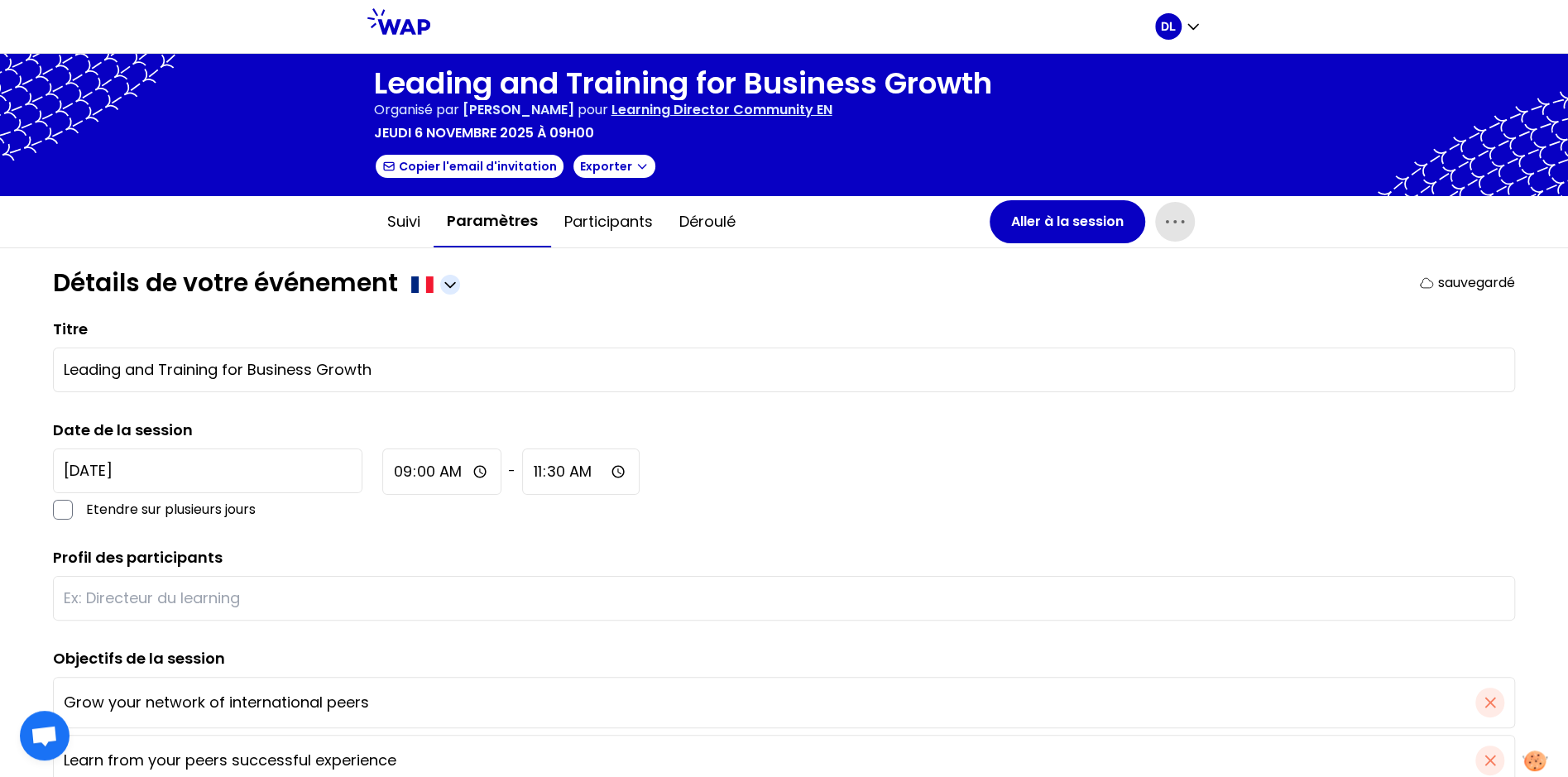
click at [461, 282] on div at bounding box center [435, 284] width 49 height 20
click at [448, 277] on icon "button" at bounding box center [449, 284] width 16 height 16
click at [426, 325] on span "Anglais" at bounding box center [419, 323] width 54 height 23
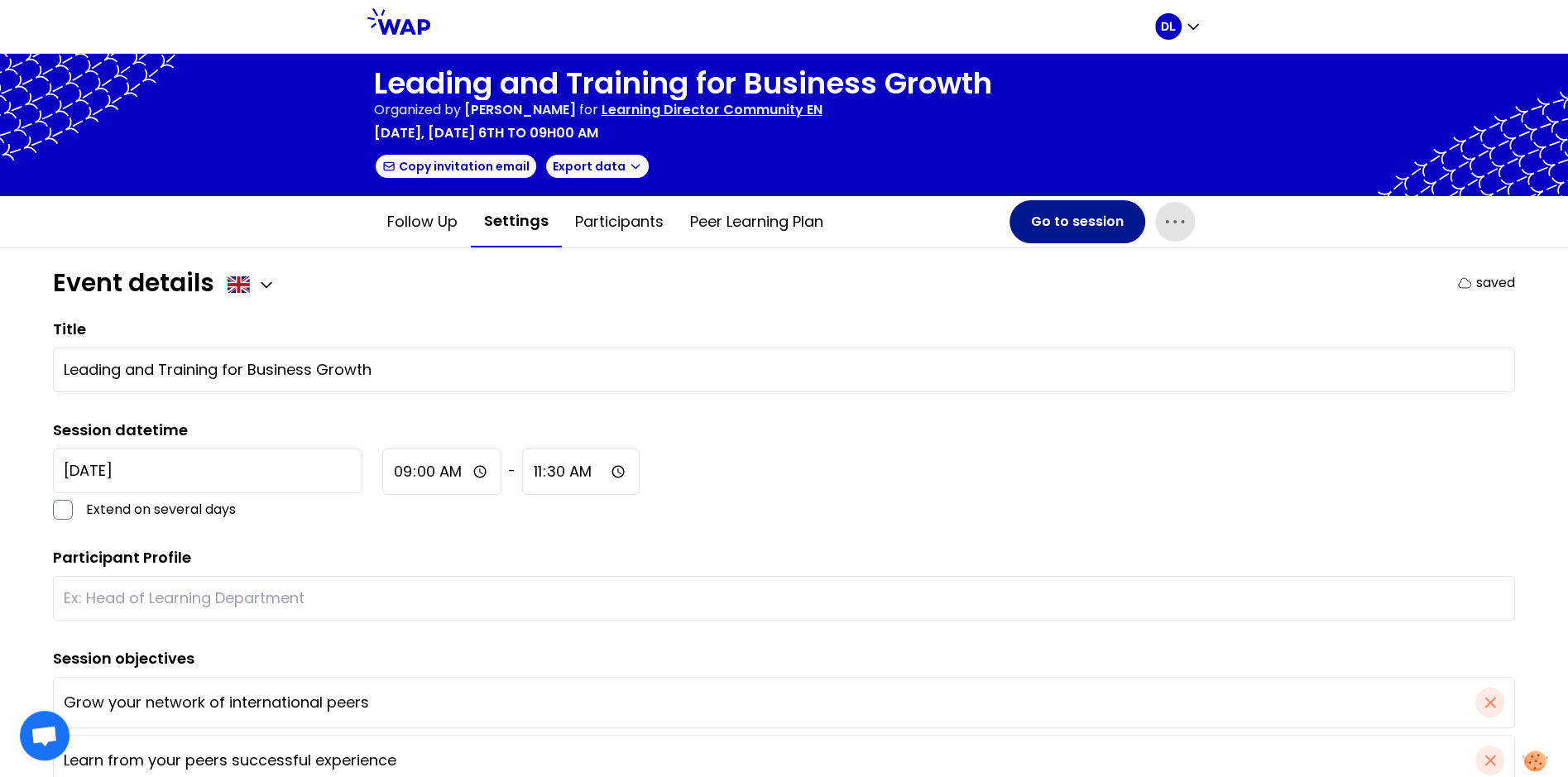
click at [1063, 212] on button "Go to session" at bounding box center [1077, 221] width 136 height 43
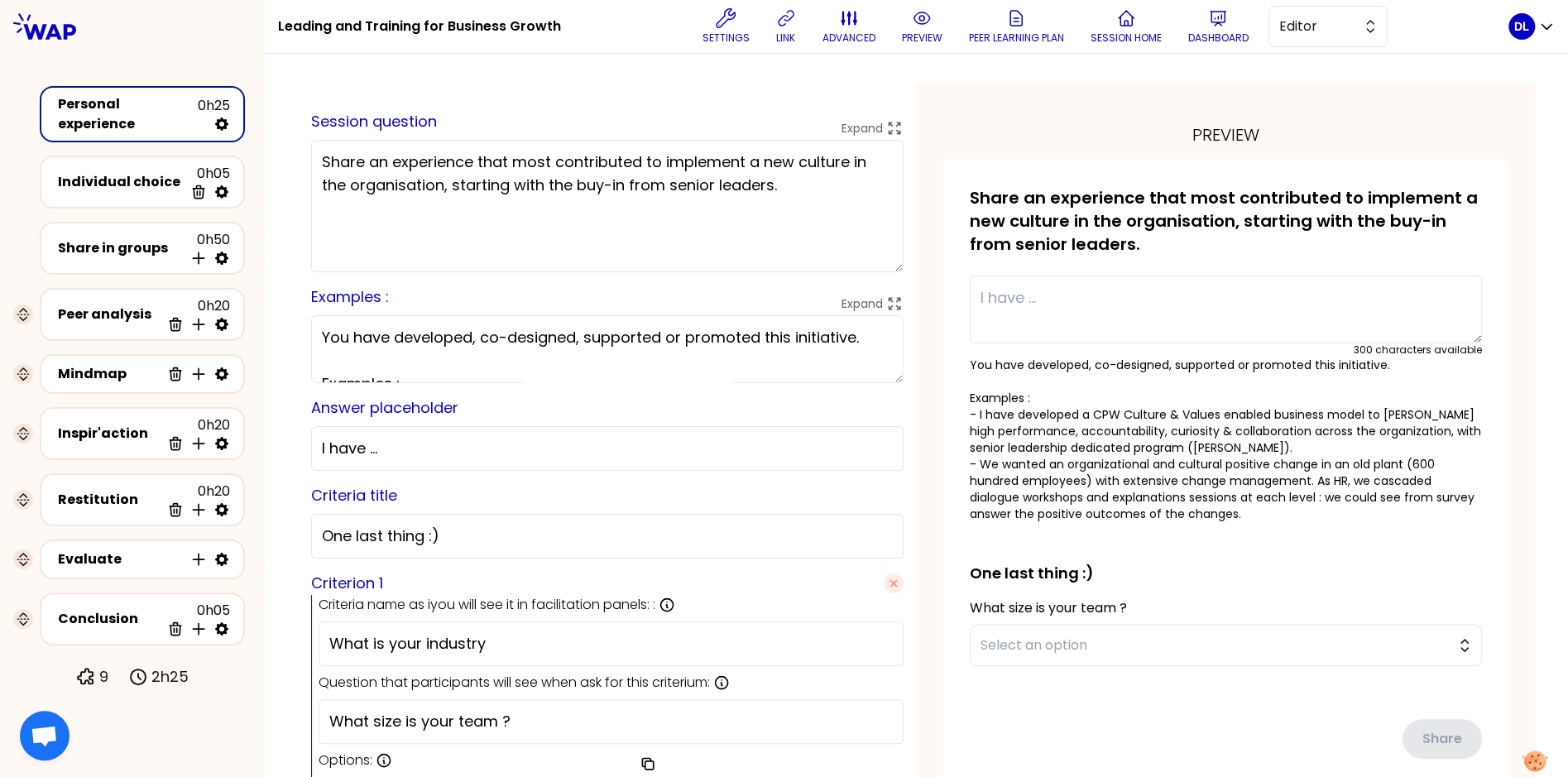
click at [363, 181] on textarea "Share an experience that most contributed to implement a new culture in the org…" at bounding box center [607, 205] width 593 height 132
type textarea "Share an experience that most contributed to implement a new culture in the org…"
click at [1286, 78] on div at bounding box center [916, 77] width 1237 height 13
